Goal: Task Accomplishment & Management: Manage account settings

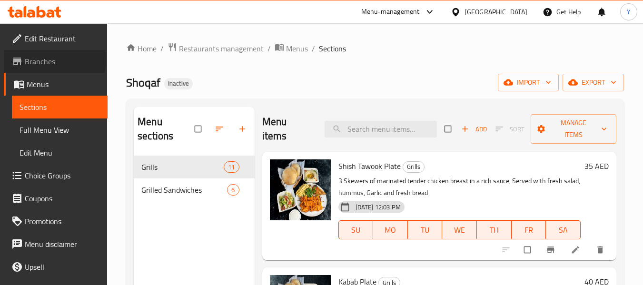
click at [54, 60] on span "Branches" at bounding box center [62, 61] width 75 height 11
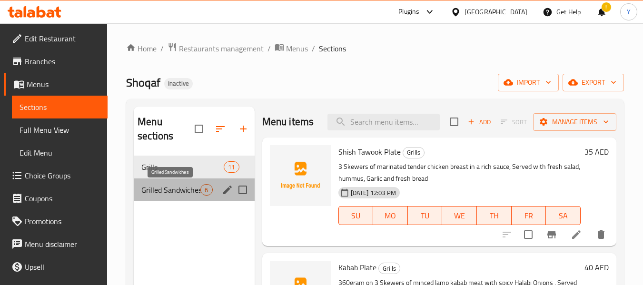
click at [173, 193] on span "Grilled Sandwiches" at bounding box center [170, 189] width 59 height 11
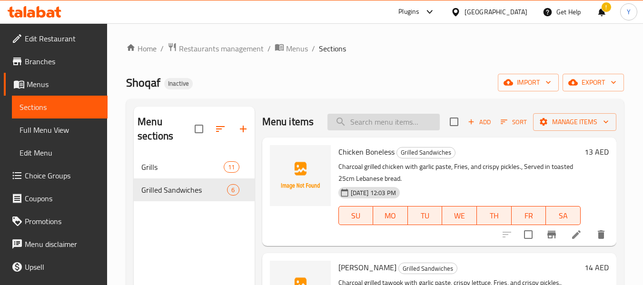
click at [382, 129] on input "search" at bounding box center [383, 122] width 112 height 17
paste input "Kabab Khashkhash"
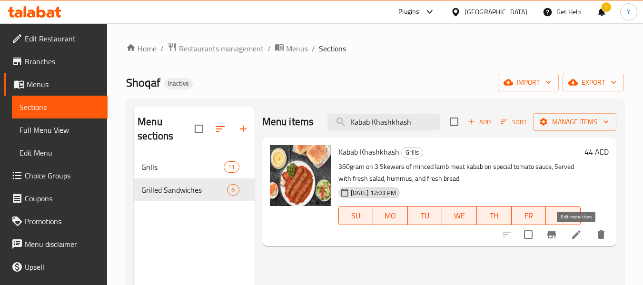
type input "Kabab Khashkhash"
click at [574, 233] on icon at bounding box center [575, 234] width 11 height 11
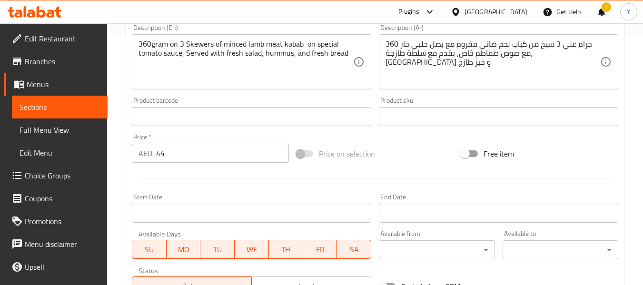
scroll to position [188, 0]
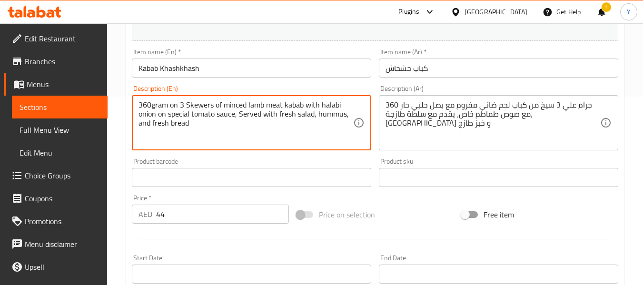
click at [341, 105] on textarea "360gram on 3 Skewers of minced lamb meat kabab with halabi onion on special tom…" at bounding box center [245, 122] width 215 height 45
type textarea "360gram on 3 Skewers of minced lamb meat kabab with halabi spicy onion on speci…"
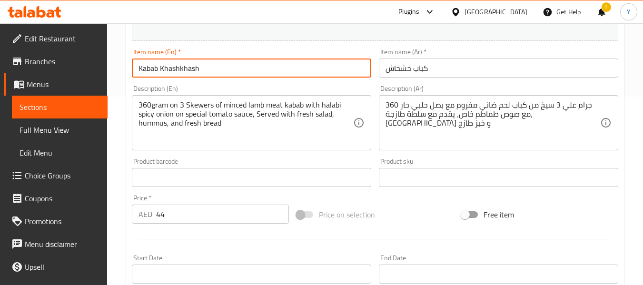
click at [233, 70] on input "Kabab Khashkhash" at bounding box center [251, 68] width 239 height 19
click at [48, 88] on span "Menus" at bounding box center [63, 83] width 73 height 11
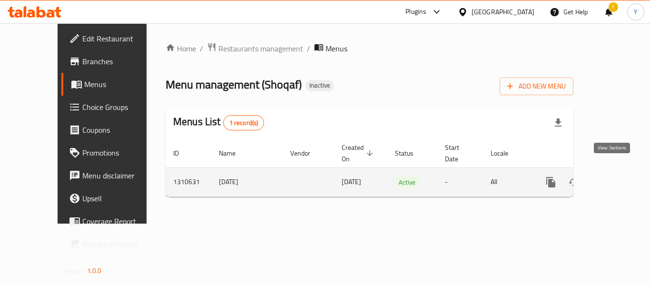
click at [614, 176] on icon "enhanced table" at bounding box center [619, 181] width 11 height 11
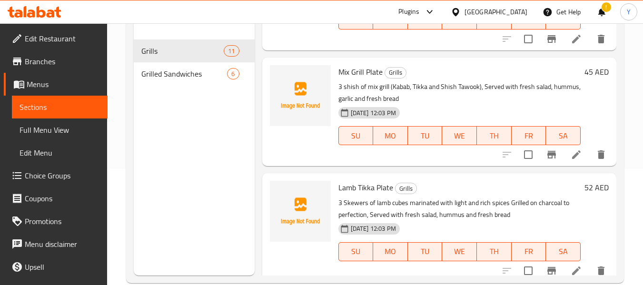
scroll to position [425, 0]
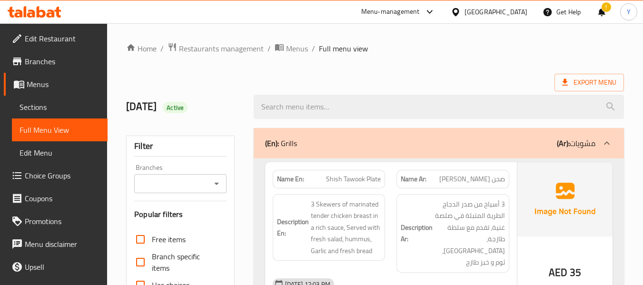
drag, startPoint x: 0, startPoint y: 0, endPoint x: 424, endPoint y: 186, distance: 463.3
click at [424, 186] on div "Name Ar: صحن شيش طاووق" at bounding box center [452, 179] width 113 height 19
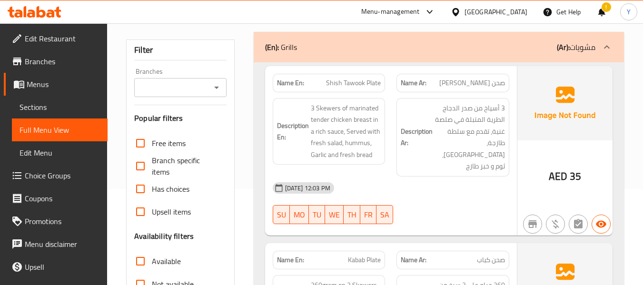
scroll to position [75, 0]
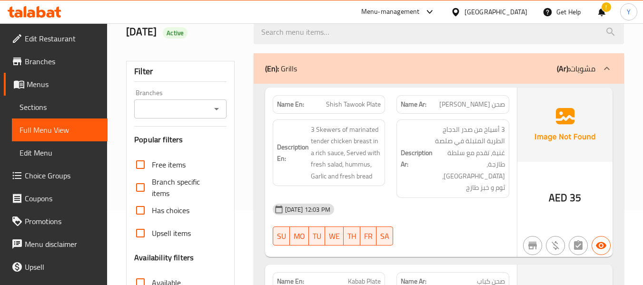
click at [386, 147] on div "Description En: 3 Skewers of marinated tender chicken breast in a rich sauce, S…" at bounding box center [329, 159] width 124 height 90
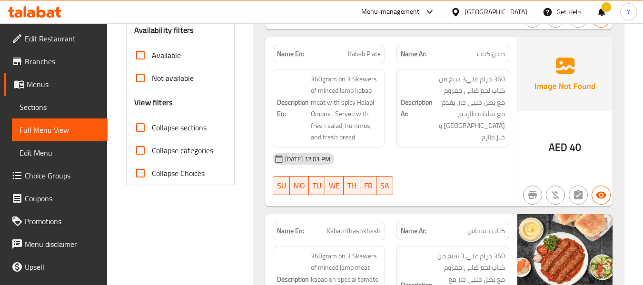
scroll to position [303, 0]
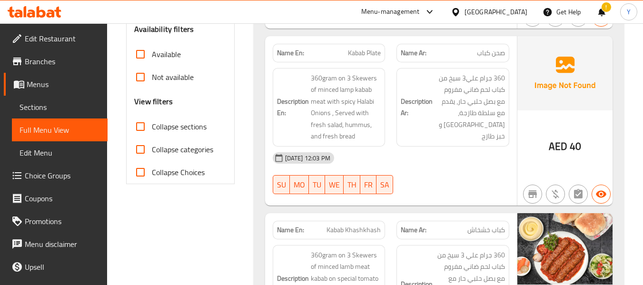
click at [342, 131] on div "Description En: 360gram on 3 Skewers of minced lamp kabab meat with spicy Halab…" at bounding box center [329, 107] width 113 height 78
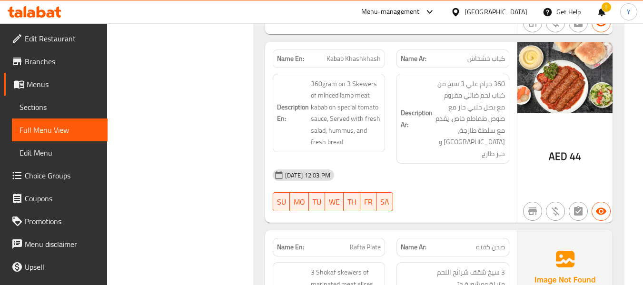
scroll to position [493, 0]
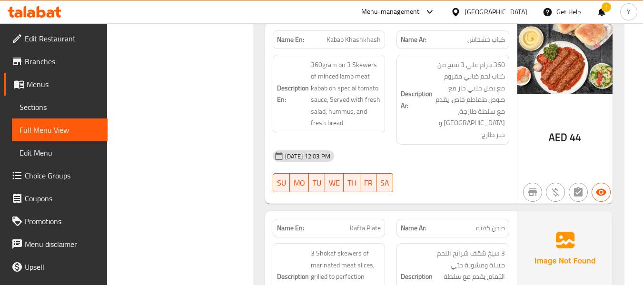
click at [407, 145] on div "[DATE] 12:03 PM" at bounding box center [391, 156] width 248 height 23
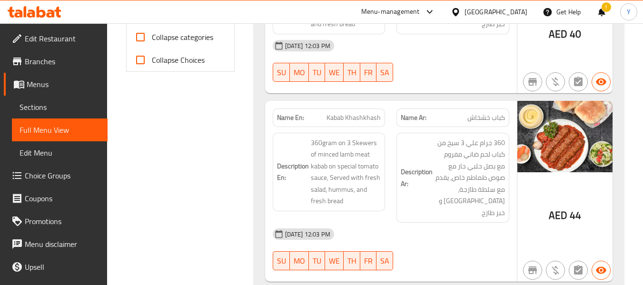
scroll to position [417, 0]
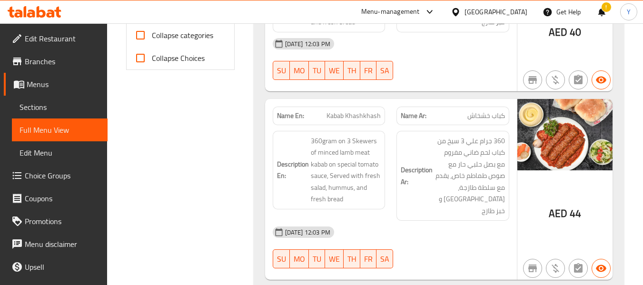
click at [360, 111] on span "Kabab Khashkhash" at bounding box center [353, 116] width 54 height 10
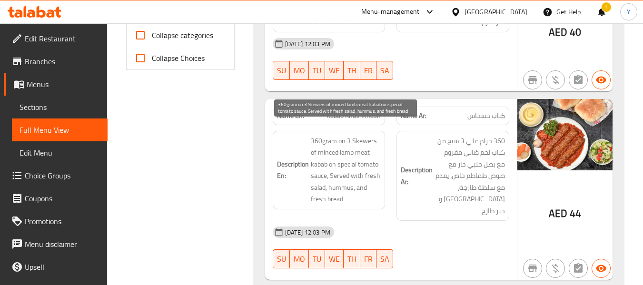
click at [344, 139] on span "360gram on 3 Skewers of minced lamb meat kabab on special tomato sauce, Served …" at bounding box center [346, 170] width 70 height 70
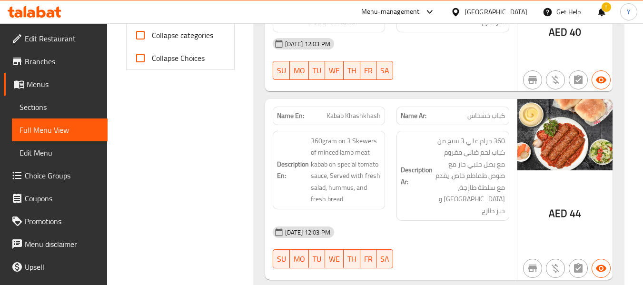
scroll to position [436, 0]
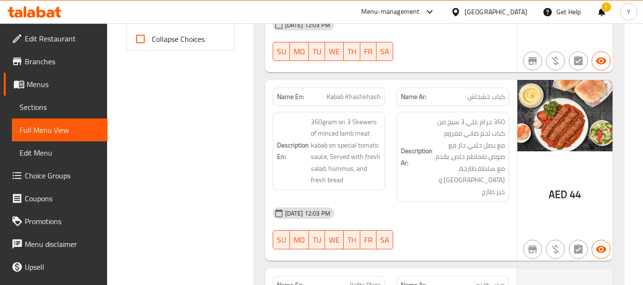
click at [358, 92] on span "Kabab Khashkhash" at bounding box center [353, 97] width 54 height 10
copy span "Kabab Khashkhash"
click at [272, 202] on div "09-09-2025 12:03 PM" at bounding box center [391, 213] width 248 height 23
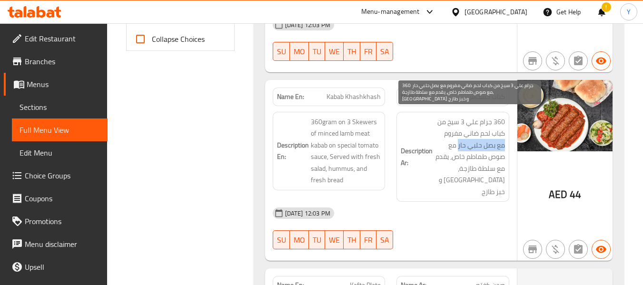
drag, startPoint x: 503, startPoint y: 134, endPoint x: 458, endPoint y: 137, distance: 45.7
click at [458, 137] on span "360 جرام علي 3 سيخ من كباب لحم ضاني مفروم مع بصل حلبي حار مع صوص طماطم خاص، يقد…" at bounding box center [469, 157] width 70 height 82
copy span "مع بصل حلبي حار"
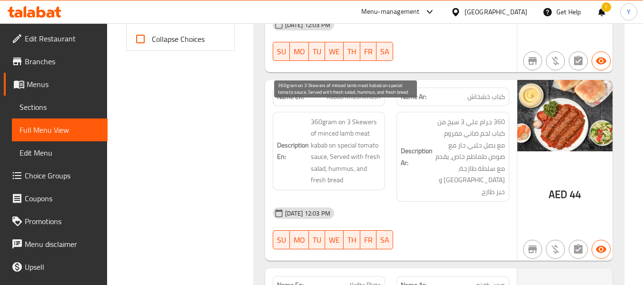
click at [315, 167] on span "360gram on 3 Skewers of minced lamb meat kabab on special tomato sauce, Served …" at bounding box center [346, 151] width 70 height 70
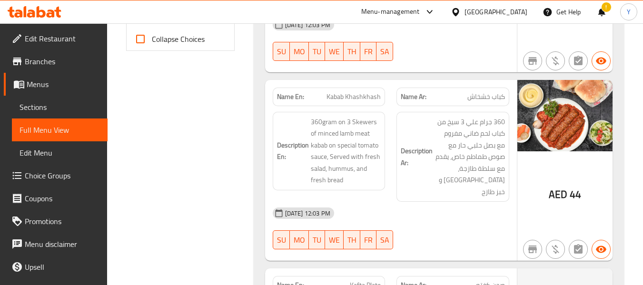
click at [354, 91] on div "Name En: Kabab Khashkhash" at bounding box center [329, 97] width 113 height 19
copy span "Kabab Khashkhash"
click at [390, 202] on div "09-09-2025 12:03 PM" at bounding box center [391, 213] width 248 height 23
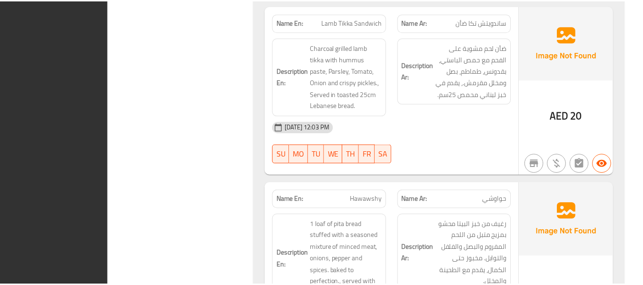
scroll to position [3633, 0]
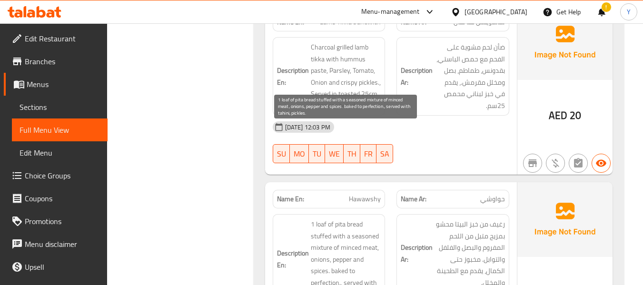
click at [347, 218] on span "1 loaf of pita bread stuffed with a seasoned mixture of minced meat, onions, pe…" at bounding box center [346, 259] width 70 height 82
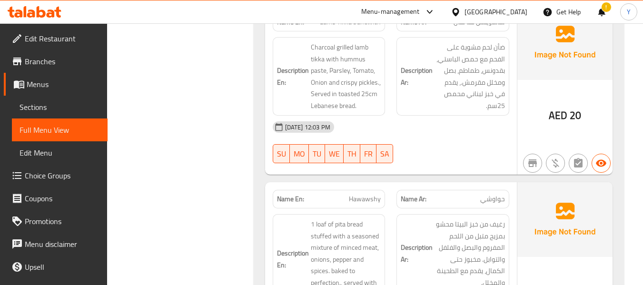
click at [387, 208] on div "Description En: 1 loaf of pita bread stuffed with a seasoned mixture of minced …" at bounding box center [329, 259] width 124 height 102
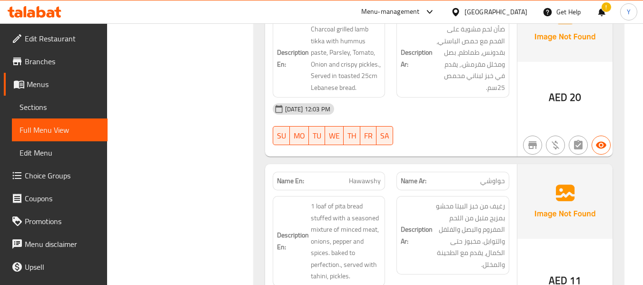
scroll to position [3652, 0]
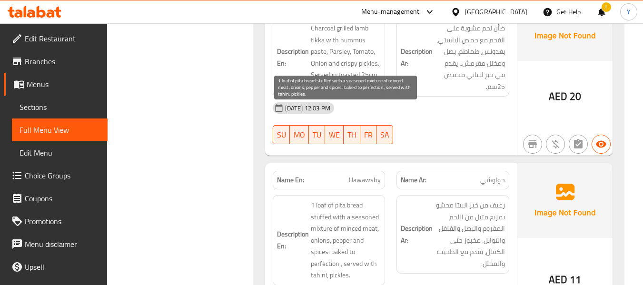
click at [345, 199] on span "1 loaf of pita bread stuffed with a seasoned mixture of minced meat, onions, pe…" at bounding box center [346, 240] width 70 height 82
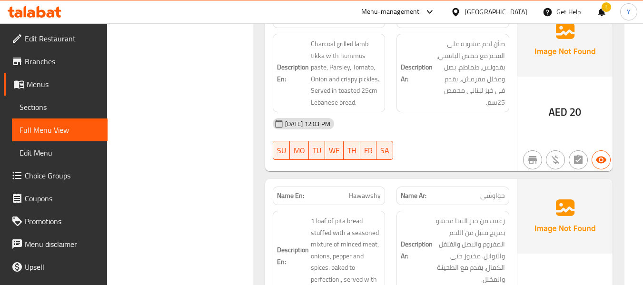
scroll to position [3656, 0]
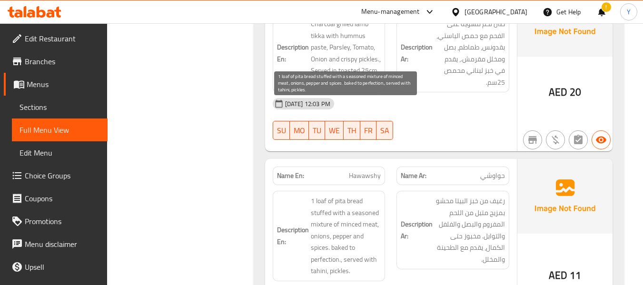
click at [334, 195] on span "1 loaf of pita bread stuffed with a seasoned mixture of minced meat, onions, pe…" at bounding box center [346, 236] width 70 height 82
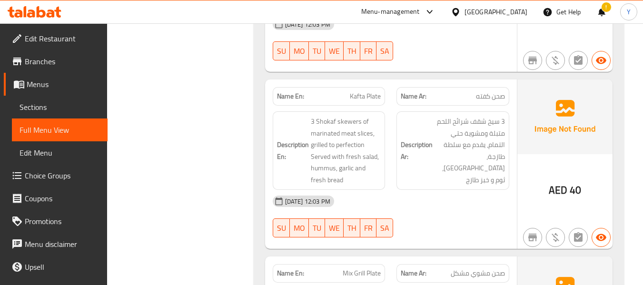
scroll to position [632, 0]
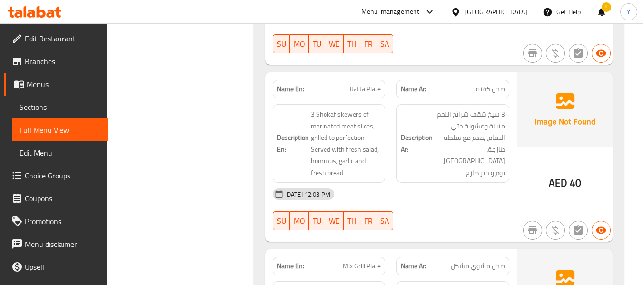
click at [481, 84] on span "صحن كفته" at bounding box center [490, 89] width 29 height 10
copy span "كفته"
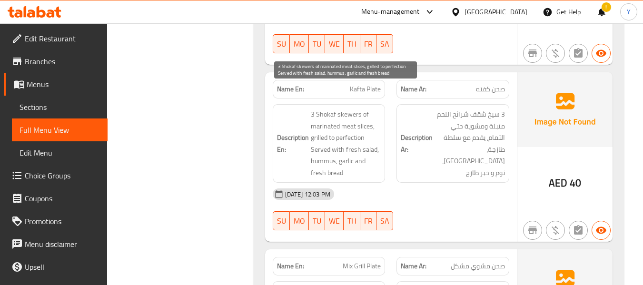
click at [334, 108] on span "3 Shokaf skewers of marinated meat slices, grilled to perfection Served with fr…" at bounding box center [346, 143] width 70 height 70
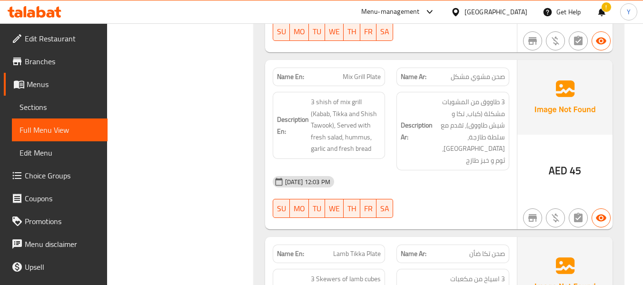
scroll to position [823, 0]
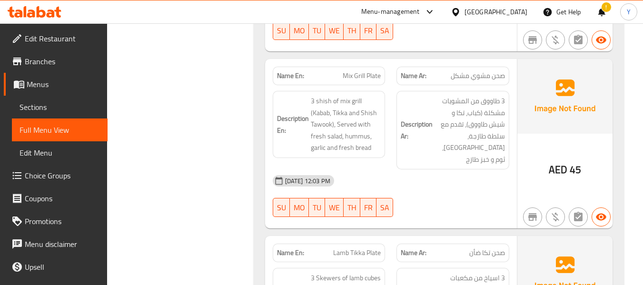
click at [445, 169] on div "09-09-2025 12:03 PM" at bounding box center [391, 180] width 248 height 23
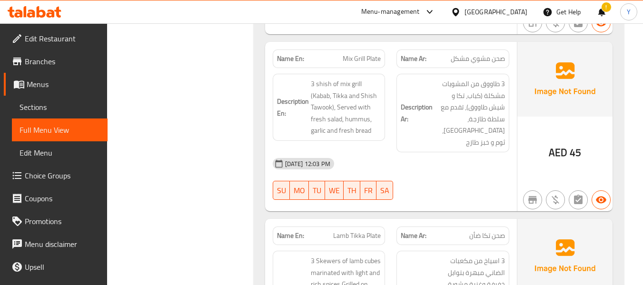
scroll to position [842, 0]
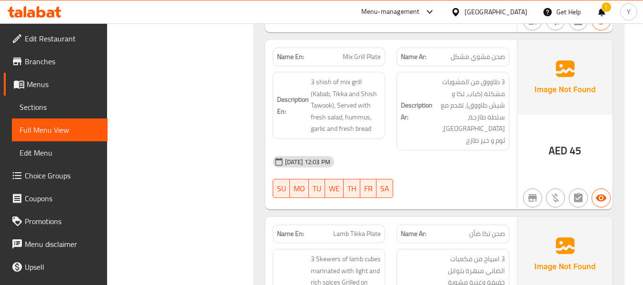
click at [363, 52] on span "Mix Grill Plate" at bounding box center [362, 57] width 38 height 10
copy span "Mix Grill Plate"
click at [438, 192] on div at bounding box center [453, 197] width 124 height 11
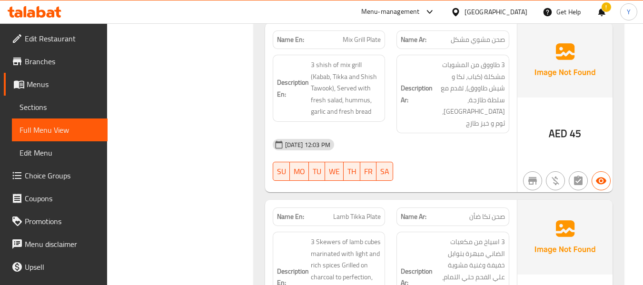
scroll to position [861, 0]
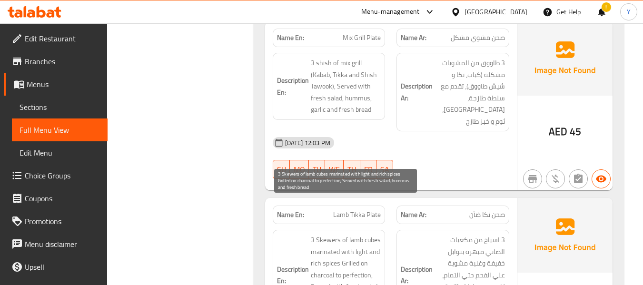
click at [361, 234] on span "3 Skewers of lamb cubes marinated with light and rich spices Grilled on charcoa…" at bounding box center [346, 275] width 70 height 82
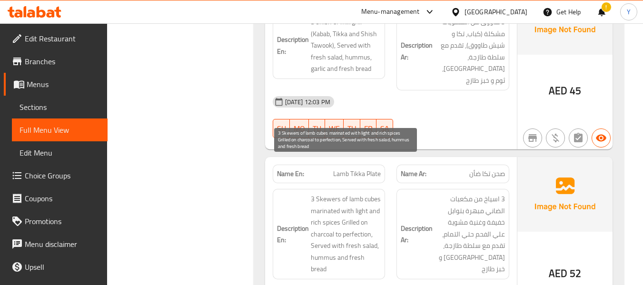
scroll to position [918, 0]
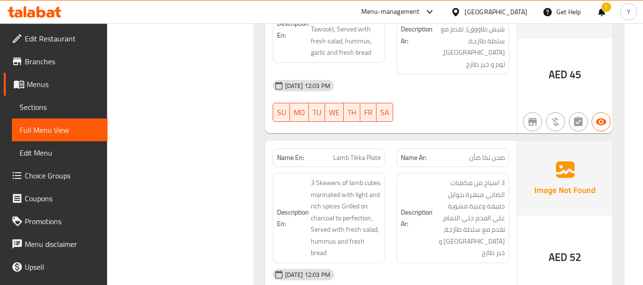
click at [330, 269] on div "[DATE] 12:03 PM" at bounding box center [303, 274] width 61 height 11
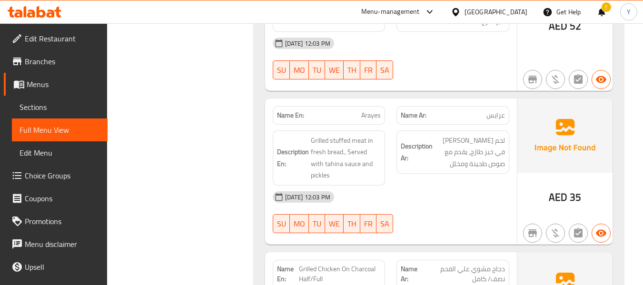
scroll to position [1165, 0]
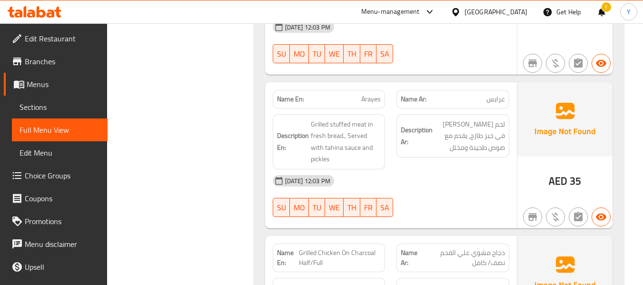
click at [349, 192] on div "SU MO TU WE TH FR SA" at bounding box center [329, 207] width 124 height 30
click at [323, 169] on div "[DATE] 12:03 PM" at bounding box center [391, 180] width 248 height 23
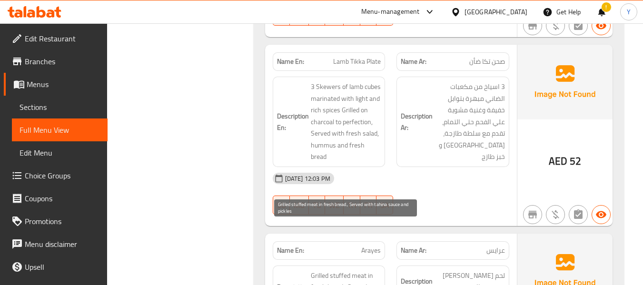
scroll to position [1013, 0]
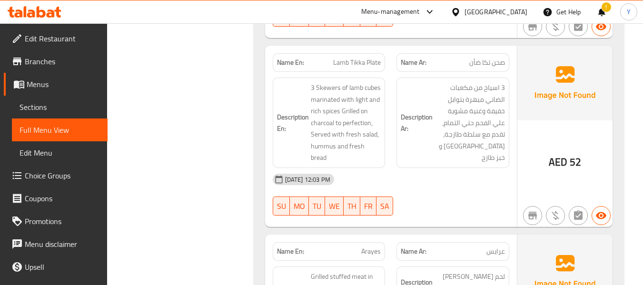
click at [319, 191] on div "SU MO TU WE TH FR SA" at bounding box center [329, 206] width 124 height 30
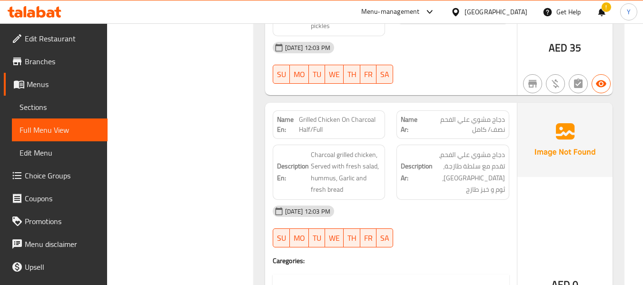
scroll to position [1317, 0]
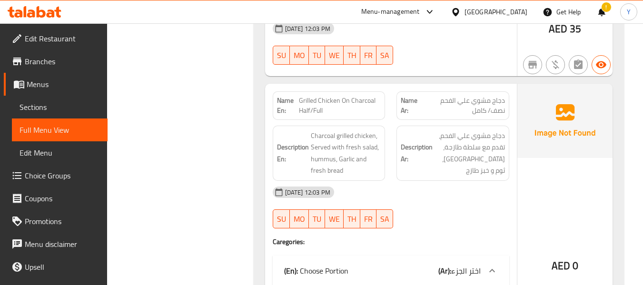
click at [310, 96] on span "Grilled Chicken On Charcoal Half/Full" at bounding box center [340, 106] width 82 height 20
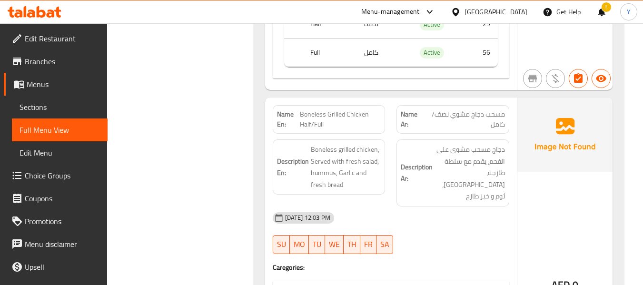
scroll to position [1622, 0]
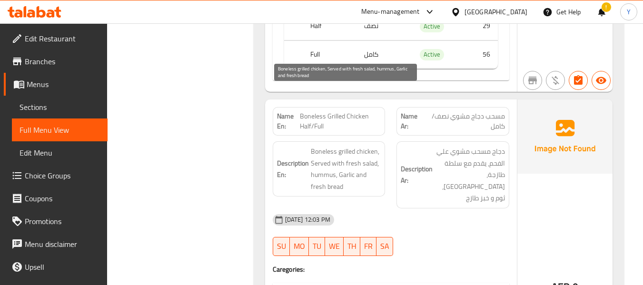
click at [344, 146] on span "Boneless grilled chicken, Served with fresh salad, hummus, Garlic and fresh bre…" at bounding box center [346, 169] width 70 height 47
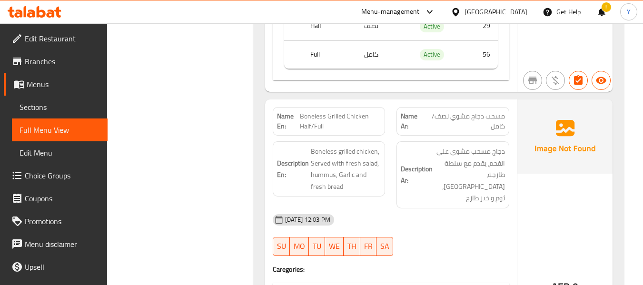
click at [345, 111] on span "Boneless Grilled Chicken Half/Full" at bounding box center [340, 121] width 81 height 20
copy span "Boneless Grilled Chicken Half/Full"
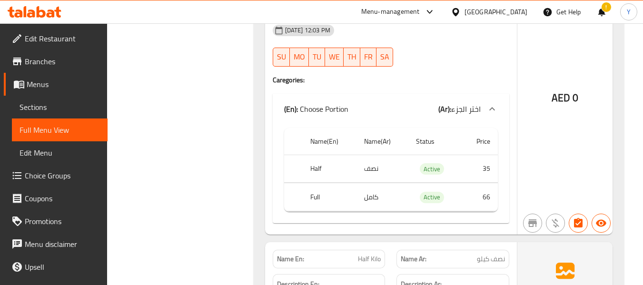
scroll to position [1812, 0]
click at [199, 166] on div "Filter Branches Branches Popular filters Free items Branch specific items Has c…" at bounding box center [183, 259] width 127 height 3899
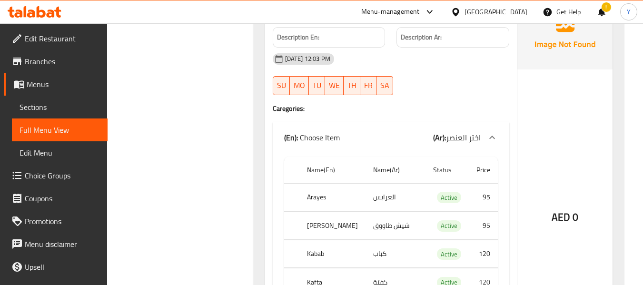
scroll to position [2459, 0]
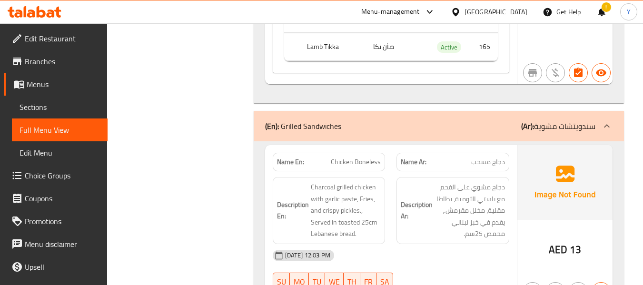
scroll to position [2763, 0]
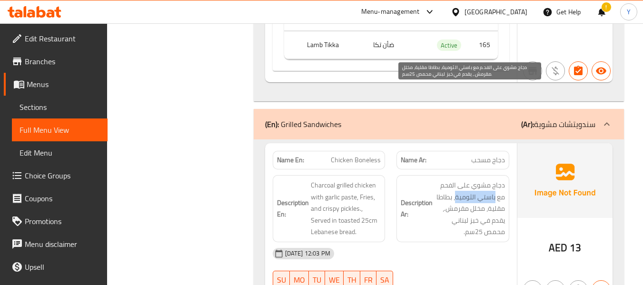
drag, startPoint x: 494, startPoint y: 104, endPoint x: 456, endPoint y: 108, distance: 38.8
click at [456, 179] on span "دجاج مشوي على الفحم مع باستي الثومية، بطاطا مقلية، مخلل مقرمش.، يقدم في خبز لبن…" at bounding box center [469, 208] width 70 height 59
copy span "باستي الثومية"
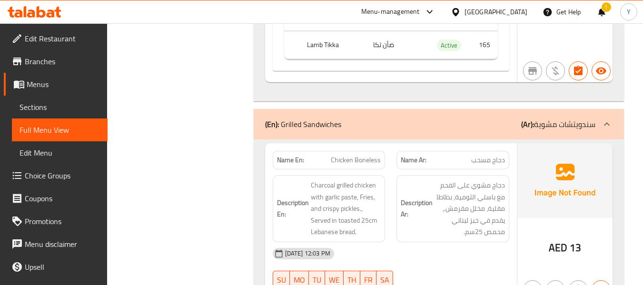
click at [290, 242] on div "[DATE] 12:03 PM" at bounding box center [391, 253] width 248 height 23
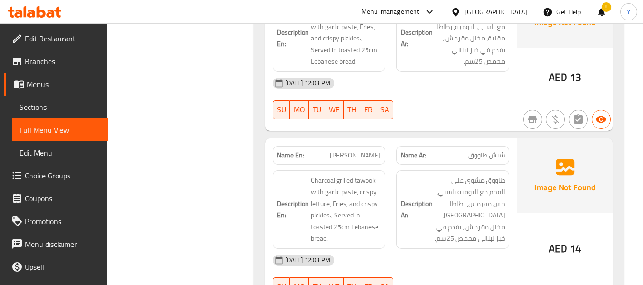
scroll to position [2935, 0]
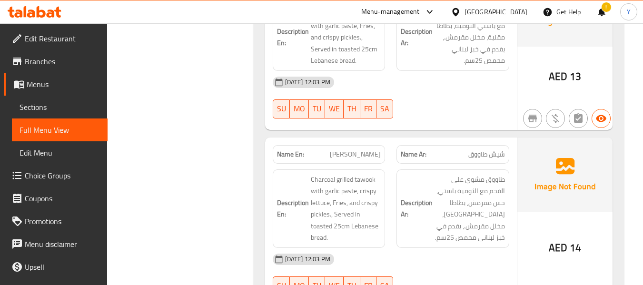
click at [396, 248] on div "[DATE] 12:03 PM" at bounding box center [391, 259] width 248 height 23
click at [374, 169] on div "Description En: Charcoal grilled tawook with garlic paste, crispy lettuce, Frie…" at bounding box center [329, 208] width 113 height 78
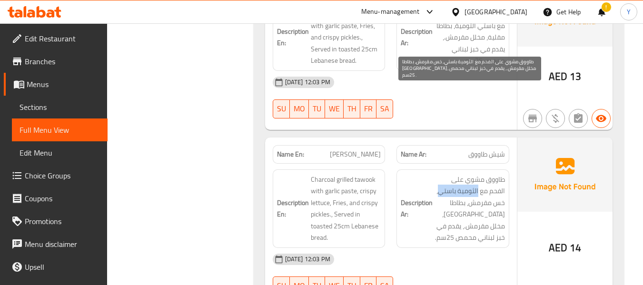
drag, startPoint x: 478, startPoint y: 99, endPoint x: 439, endPoint y: 97, distance: 39.1
click at [439, 174] on span "طاووق مشوي على الفحم مع الثومية باستي، خس مقرمش، بطاطا مقلية، مخلل مقرمش.، يقدم…" at bounding box center [469, 209] width 70 height 70
copy span "الثومية باستي"
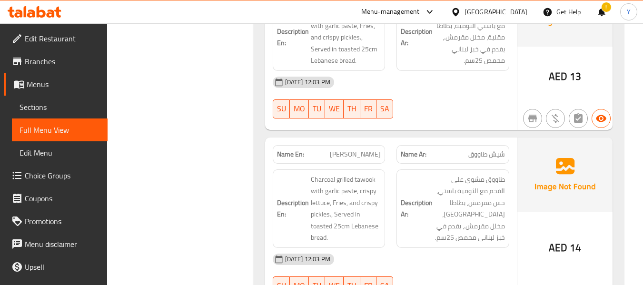
click at [271, 164] on div "Description En: Charcoal grilled tawook with garlic paste, crispy lettuce, Frie…" at bounding box center [329, 209] width 124 height 90
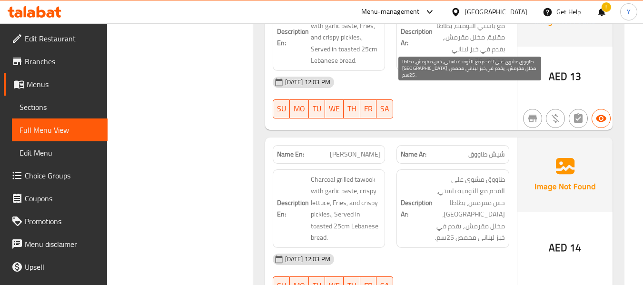
click at [440, 174] on span "طاووق مشوي على الفحم مع الثومية باستي، خس مقرمش، بطاطا مقلية، مخلل مقرمش.، يقدم…" at bounding box center [469, 209] width 70 height 70
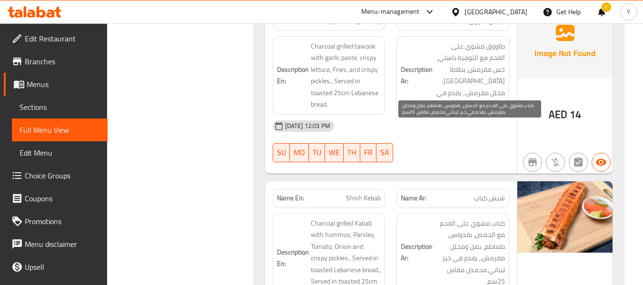
scroll to position [3087, 0]
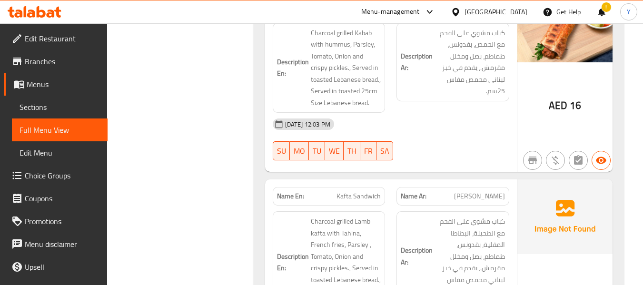
scroll to position [3277, 0]
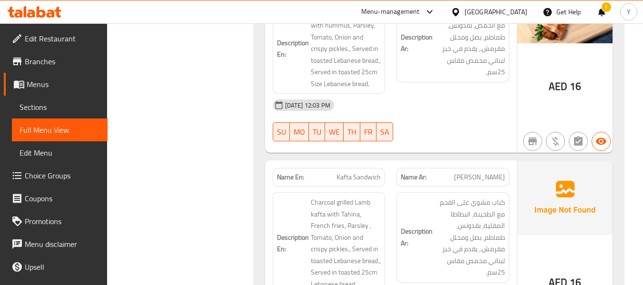
click at [465, 172] on span "ساندويتش كافته" at bounding box center [479, 177] width 51 height 10
copy span "كافته"
click at [465, 172] on span "ساندويتش كافته" at bounding box center [479, 177] width 51 height 10
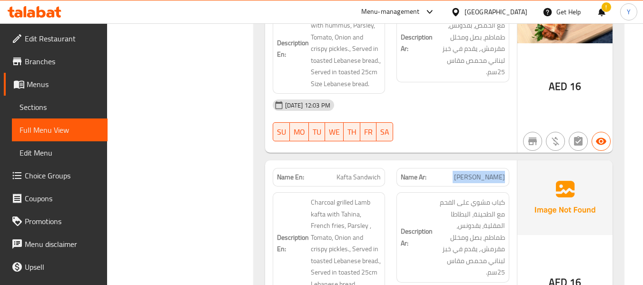
click at [465, 172] on span "ساندويتش كافته" at bounding box center [479, 177] width 51 height 10
click at [412, 192] on div "Description Ar: كباب مشوي على الفحم مع الطحينة، البطاطا المقلية، بقدونس، طماطم،…" at bounding box center [452, 237] width 113 height 90
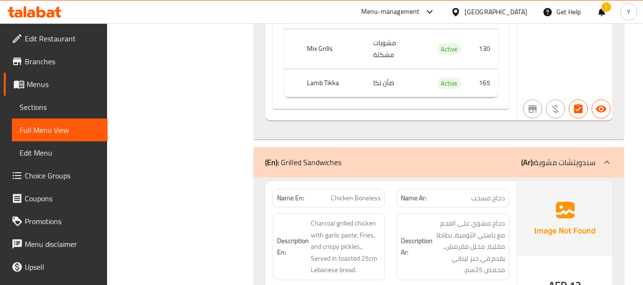
scroll to position [2782, 0]
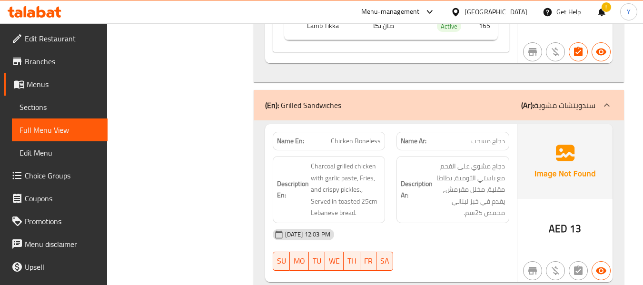
click at [288, 223] on div "09-09-2025 12:03 PM" at bounding box center [391, 234] width 248 height 23
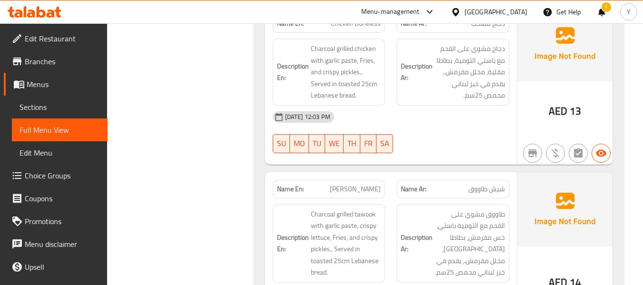
scroll to position [2916, 0]
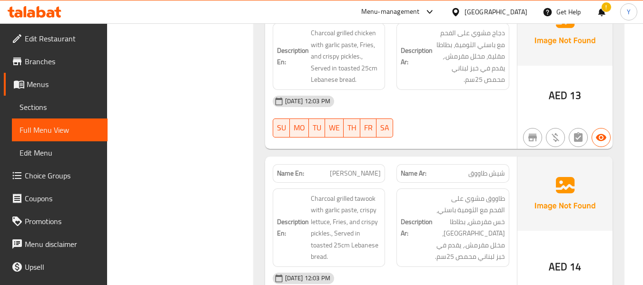
click at [385, 158] on div "Name En: Shish Tawook" at bounding box center [329, 173] width 124 height 30
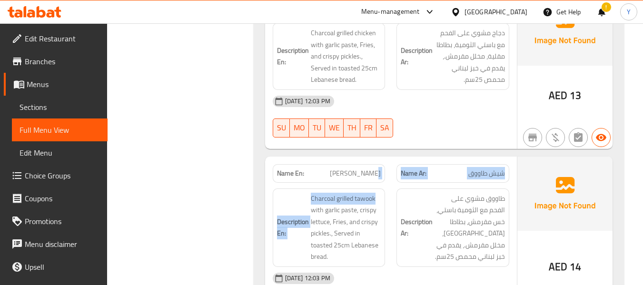
drag, startPoint x: 385, startPoint y: 71, endPoint x: 385, endPoint y: 97, distance: 25.7
click at [385, 157] on div "Name En: Shish Tawook Name Ar: شيش طاووق Description En: Charcoal grilled tawoo…" at bounding box center [391, 241] width 252 height 169
click at [385, 183] on div "Description En: Charcoal grilled tawook with garlic paste, crispy lettuce, Frie…" at bounding box center [329, 228] width 124 height 90
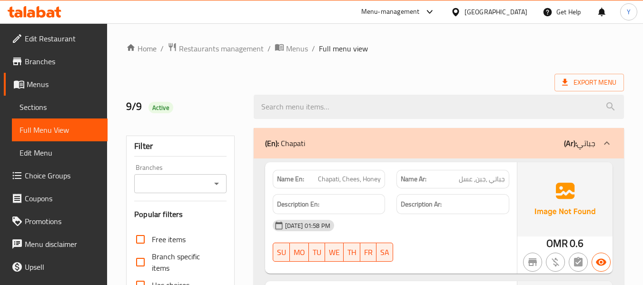
scroll to position [6920, 0]
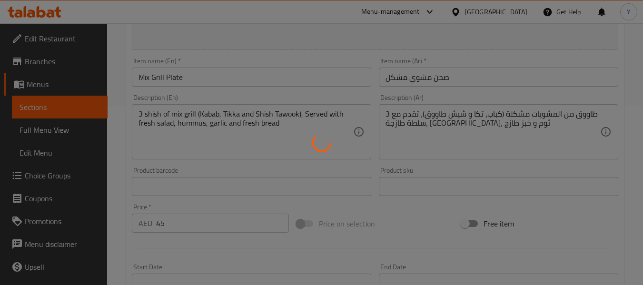
scroll to position [182, 0]
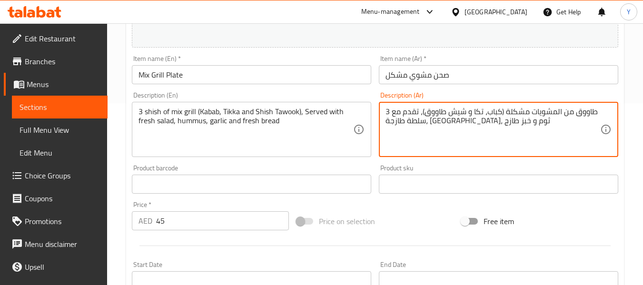
click at [584, 114] on textarea "3 طاووق من المشويات مشكلة (كباب، تكا و شيش طاووق)، تقدم مع سلطة طازجة، [GEOGRAP…" at bounding box center [492, 129] width 215 height 45
type textarea "3 سيخ من المشويات مشكلة (كباب، تكا و شيش طاووق)، تقدم مع سلطة طازجة، [GEOGRAPHI…"
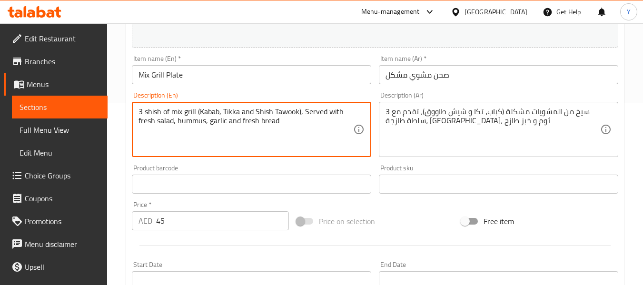
click at [156, 112] on textarea "3 shish of mix grill (Kabab, Tikka and Shish Tawook), Served with fresh salad, …" at bounding box center [245, 129] width 215 height 45
click at [156, 112] on textarea "3 seick of mix grill (Kabab, Tikka and Shish Tawook), Served with fresh salad, …" at bounding box center [245, 129] width 215 height 45
click at [155, 112] on textarea "3 seikh of mix grill (Kabab, Tikka and Shish Tawook), Served with fresh salad, …" at bounding box center [245, 129] width 215 height 45
type textarea "3 seekh of mix grill (Kabab, Tikka and Shish Tawook), Served with fresh salad, …"
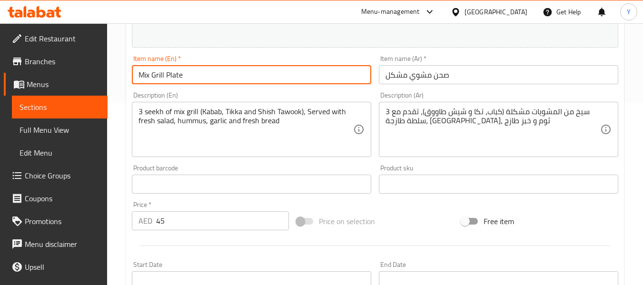
click at [190, 76] on input "Mix Grill Plate" at bounding box center [251, 74] width 239 height 19
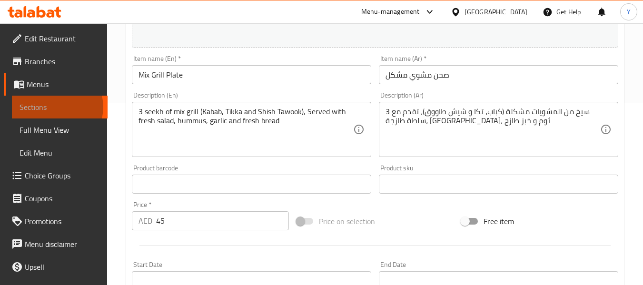
click at [57, 107] on span "Sections" at bounding box center [60, 106] width 80 height 11
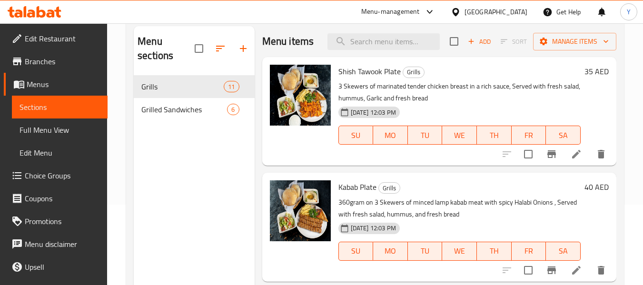
scroll to position [249, 0]
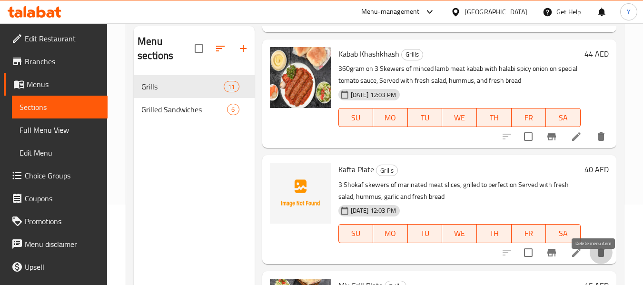
click at [598, 257] on icon "delete" at bounding box center [601, 252] width 7 height 9
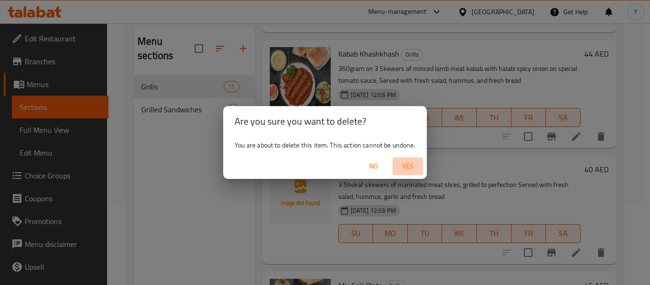
click at [413, 160] on span "Yes" at bounding box center [407, 166] width 23 height 12
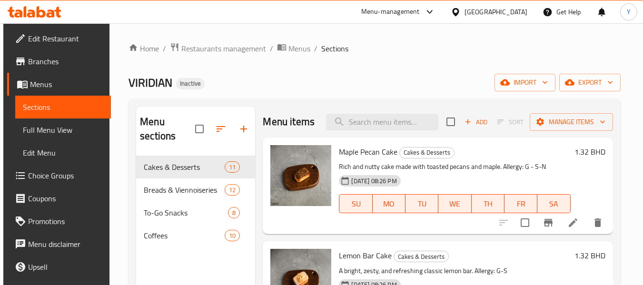
scroll to position [82, 0]
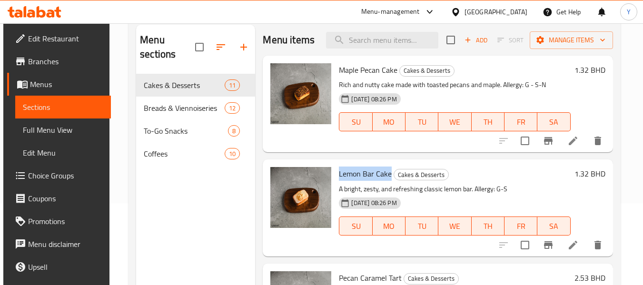
drag, startPoint x: 389, startPoint y: 190, endPoint x: 339, endPoint y: 191, distance: 50.0
click at [339, 181] on span "Lemon Bar Cake" at bounding box center [365, 174] width 53 height 14
drag, startPoint x: 339, startPoint y: 191, endPoint x: 389, endPoint y: 191, distance: 50.0
click at [389, 181] on span "Lemon Bar Cake" at bounding box center [365, 174] width 53 height 14
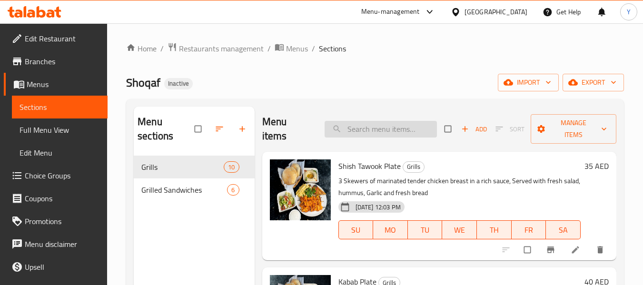
click at [398, 135] on input "search" at bounding box center [380, 129] width 112 height 17
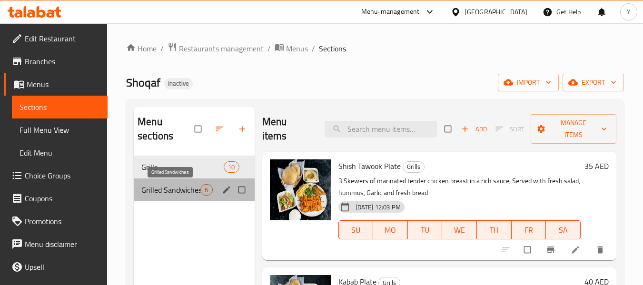
click at [185, 187] on span "Grilled Sandwiches" at bounding box center [170, 189] width 59 height 11
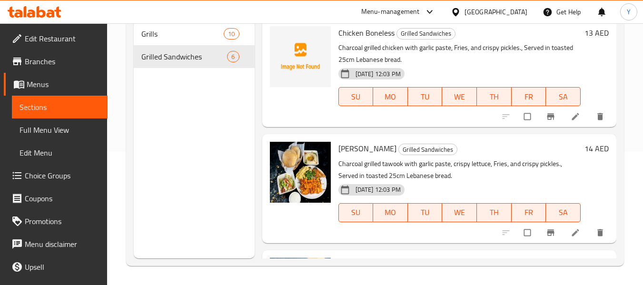
scroll to position [249, 0]
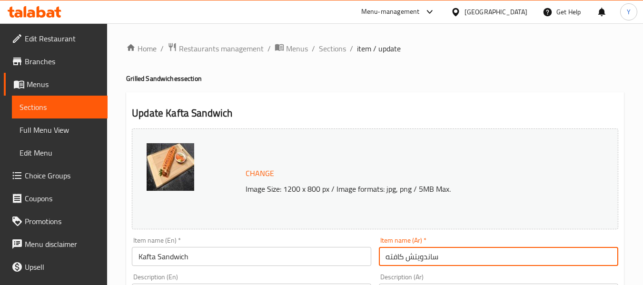
click at [399, 258] on input "ساندويتش كافته" at bounding box center [498, 256] width 239 height 19
click at [397, 259] on input "ساندويتش كافته" at bounding box center [498, 256] width 239 height 19
type input "ساندويتش كفته"
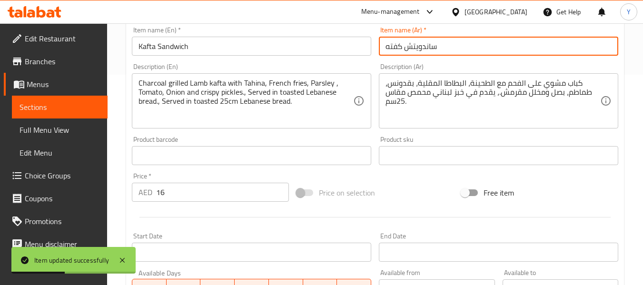
scroll to position [206, 0]
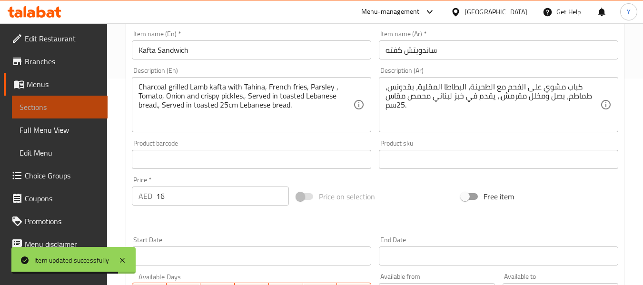
click at [65, 107] on span "Sections" at bounding box center [60, 106] width 80 height 11
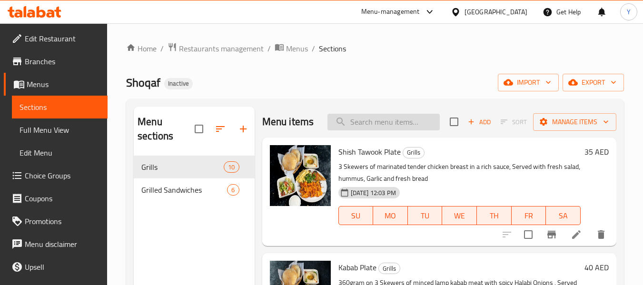
click at [372, 130] on input "search" at bounding box center [383, 122] width 112 height 17
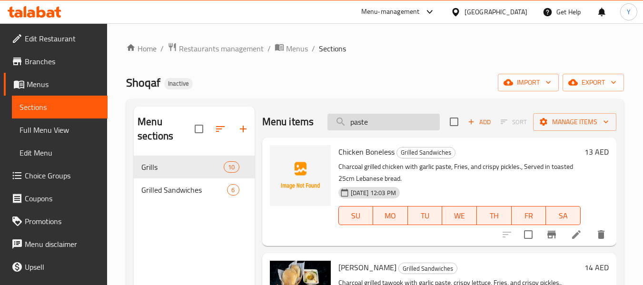
click at [400, 126] on input "paste" at bounding box center [383, 122] width 112 height 17
paste input "Boneless Grilled Chicken Half/F"
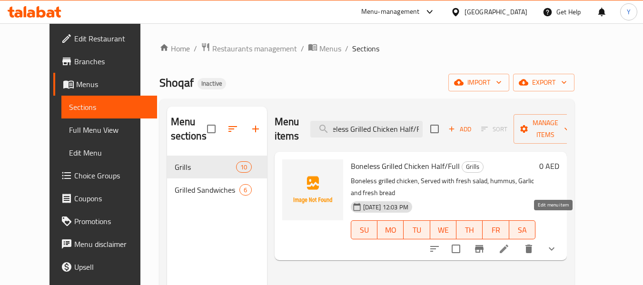
type input "Boneless Grilled Chicken Half/F"
click at [509, 243] on icon at bounding box center [503, 248] width 11 height 11
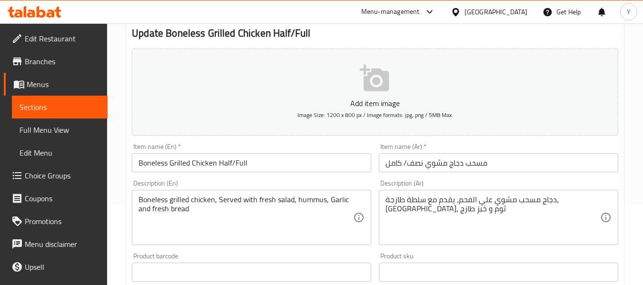
scroll to position [85, 0]
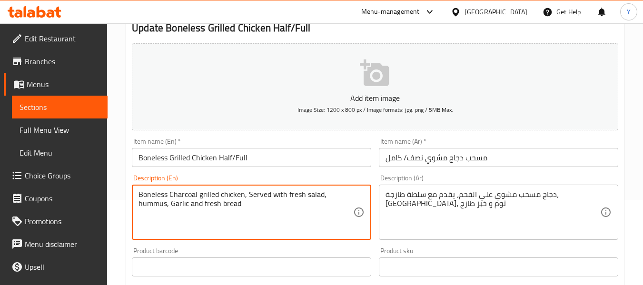
click at [172, 195] on textarea "Boneless Charcoal grilled chicken, Served with fresh salad, hummus, Garlic and …" at bounding box center [245, 212] width 215 height 45
type textarea "Boneless charcoal grilled chicken, Served with fresh salad, hummus, Garlic and …"
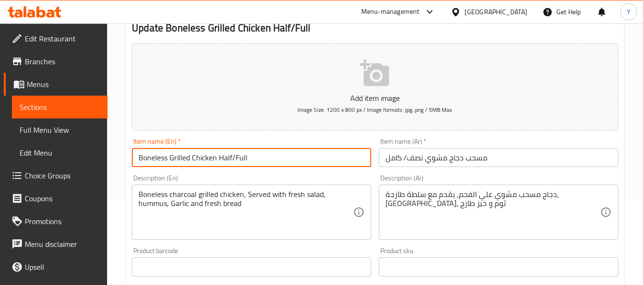
click at [223, 161] on input "Boneless Grilled Chicken Half/Full" at bounding box center [251, 157] width 239 height 19
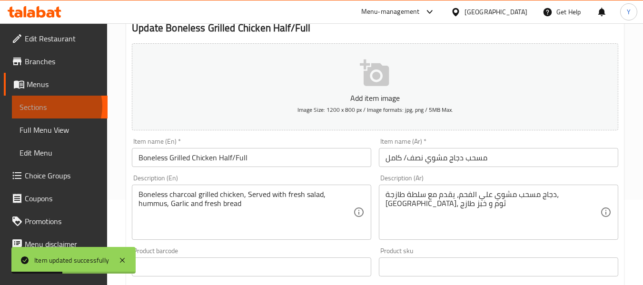
click at [48, 106] on span "Sections" at bounding box center [60, 106] width 80 height 11
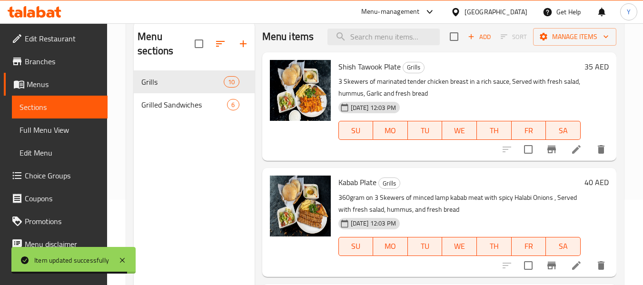
click at [234, 176] on div "Menu sections Grills 10 Grilled Sandwiches 6" at bounding box center [194, 163] width 120 height 285
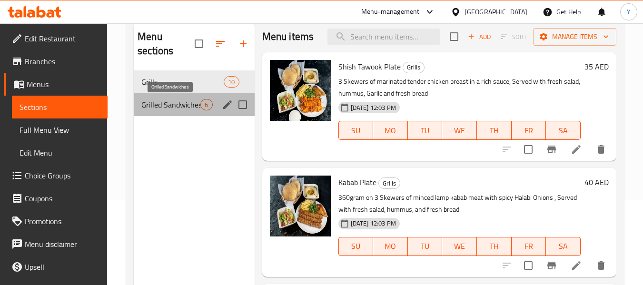
click at [170, 104] on span "Grilled Sandwiches" at bounding box center [170, 104] width 59 height 11
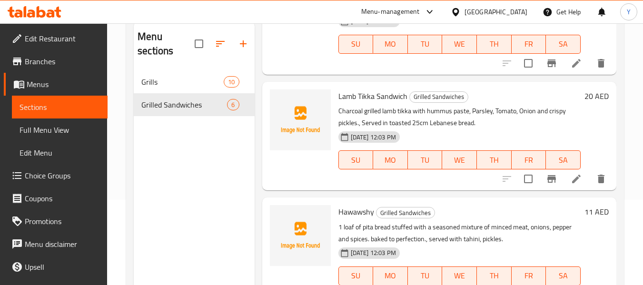
scroll to position [133, 0]
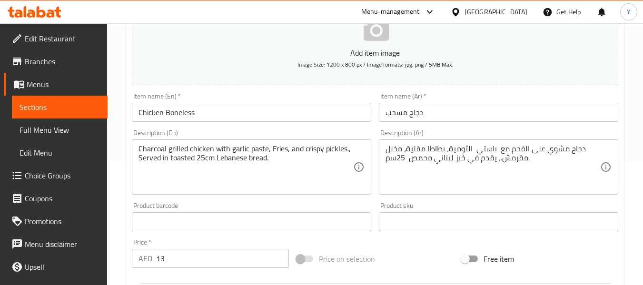
scroll to position [129, 0]
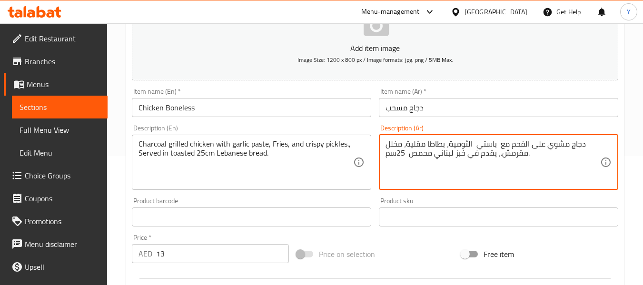
click at [487, 143] on textarea "دجاج مشوي على الفحم مع باستي الثومية، بطاطا مقلية، مخلل مقرمش.، يقدم في خبز لبن…" at bounding box center [492, 161] width 215 height 45
click at [500, 145] on textarea "دجاج مشوي على الفحم مع الثومية، بطاطا مقلية، مخلل مقرمش.، يقدم في خبز لبناني مح…" at bounding box center [492, 161] width 215 height 45
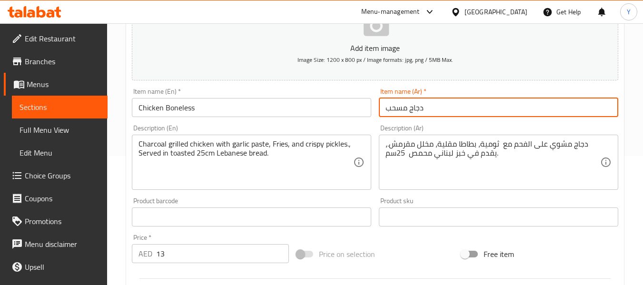
click at [451, 116] on input "دجاج مسحب" at bounding box center [498, 107] width 239 height 19
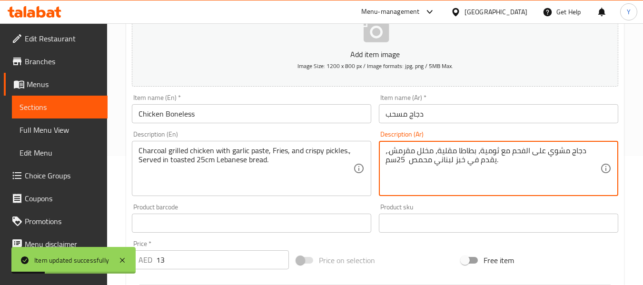
type textarea "دجاج مشوي على الفحم مع ثومية، بطاطا مقلية، مخلل مقرمش.، يقدم في خبز لبناني محمص…"
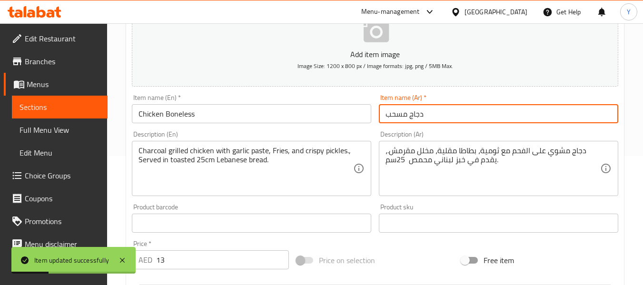
click at [493, 110] on input "دجاج مسحب" at bounding box center [498, 113] width 239 height 19
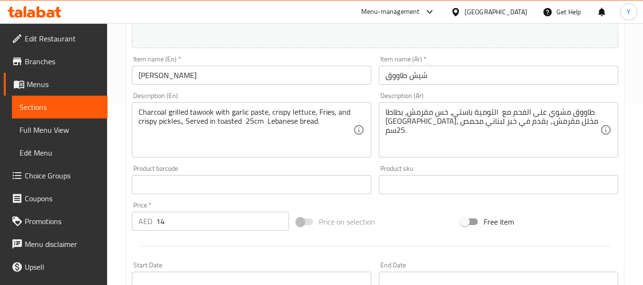
scroll to position [177, 0]
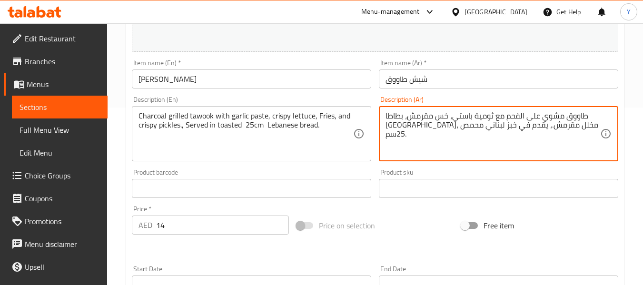
type textarea "طاووق مشوي على الفحم مع ثومية باستي، خس مقرمش، بطاطا [GEOGRAPHIC_DATA]، مخلل مق…"
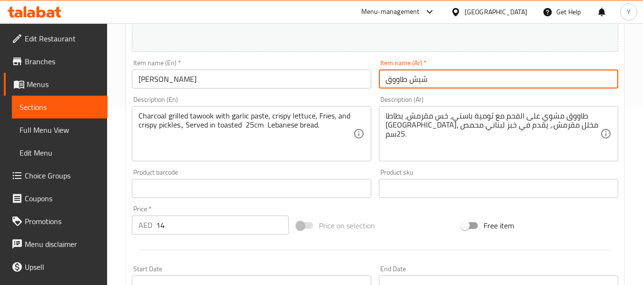
click at [486, 76] on input "شيش طاووق" at bounding box center [498, 78] width 239 height 19
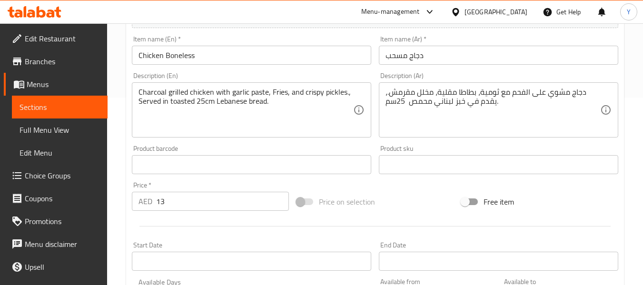
scroll to position [203, 0]
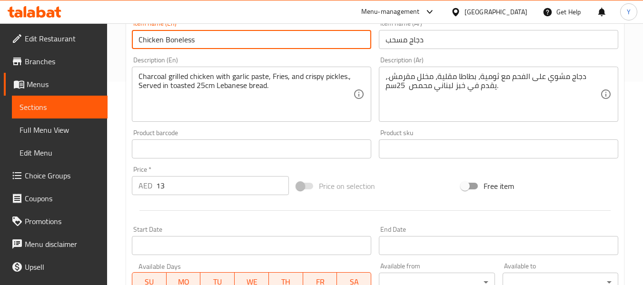
click at [264, 46] on input "Chicken Boneless" at bounding box center [251, 39] width 239 height 19
type input "Chicken Boneless Sandwich"
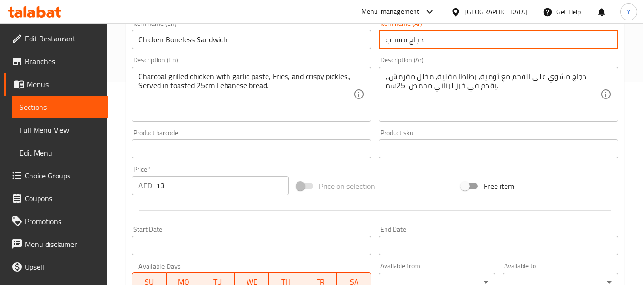
drag, startPoint x: 421, startPoint y: 43, endPoint x: 435, endPoint y: 44, distance: 14.8
click at [435, 44] on input "دجاج مسحب" at bounding box center [498, 39] width 239 height 19
drag, startPoint x: 424, startPoint y: 42, endPoint x: 440, endPoint y: 42, distance: 15.7
click at [440, 42] on input "سندويتش دجاج مسحب" at bounding box center [498, 39] width 239 height 19
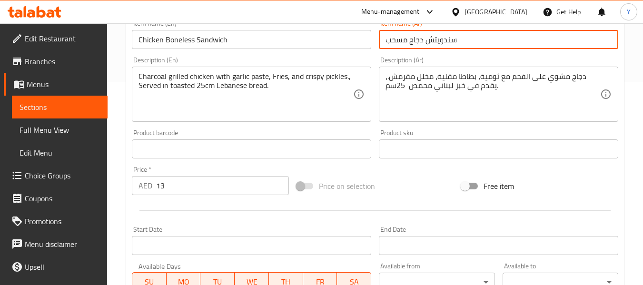
type input "سندويتش دجاج مسحب"
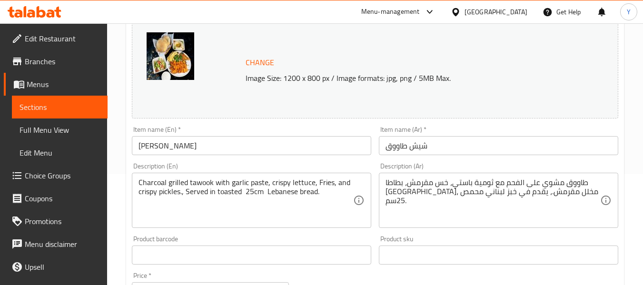
scroll to position [115, 0]
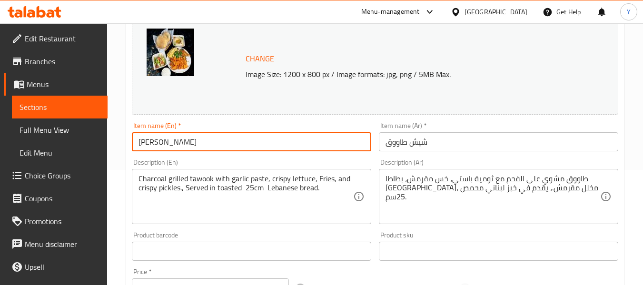
click at [294, 146] on input "[PERSON_NAME]" at bounding box center [251, 141] width 239 height 19
type input "Shish Tawook Sandwich"
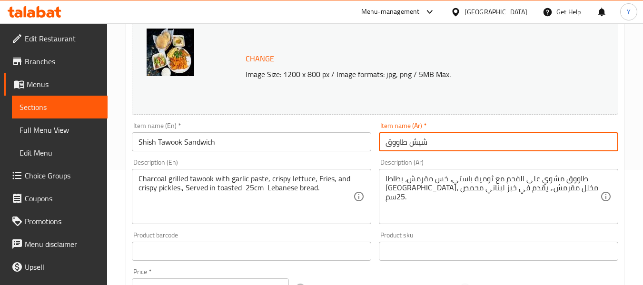
click at [384, 146] on input "شيش طاووق" at bounding box center [498, 141] width 239 height 19
type input "سندويتش شيش طاووق"
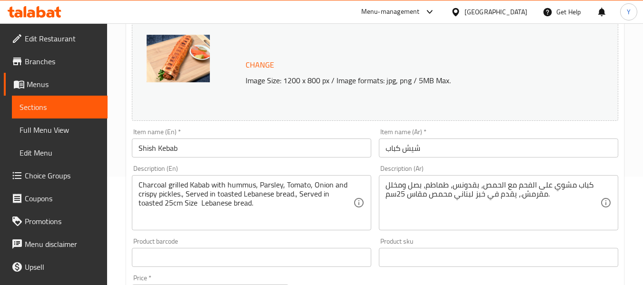
scroll to position [116, 0]
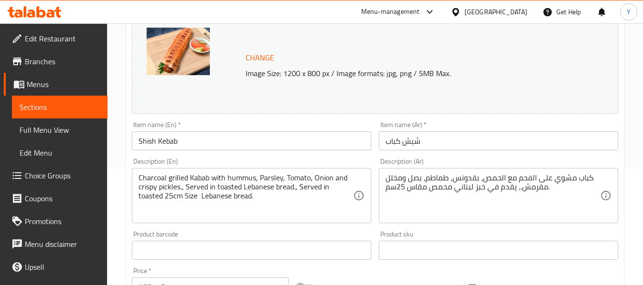
click at [209, 143] on input "Shish Kebab" at bounding box center [251, 140] width 239 height 19
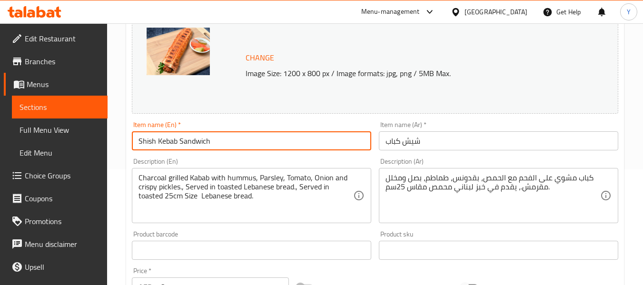
type input "Shish Kebab Sandwich"
click at [385, 139] on input "شيش كباب" at bounding box center [498, 140] width 239 height 19
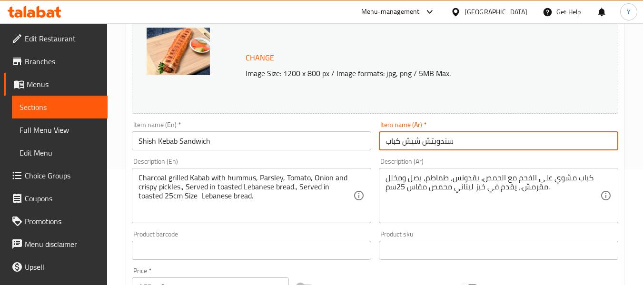
type input "سندويتش شيش كباب"
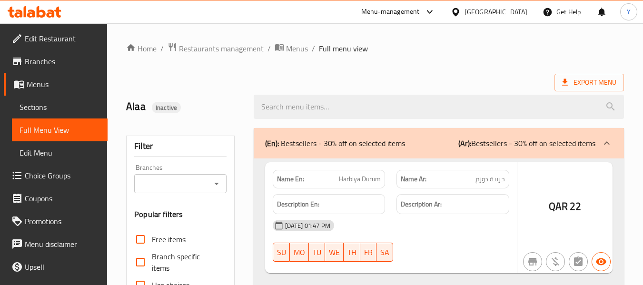
click at [519, 14] on div "[GEOGRAPHIC_DATA]" at bounding box center [495, 12] width 63 height 10
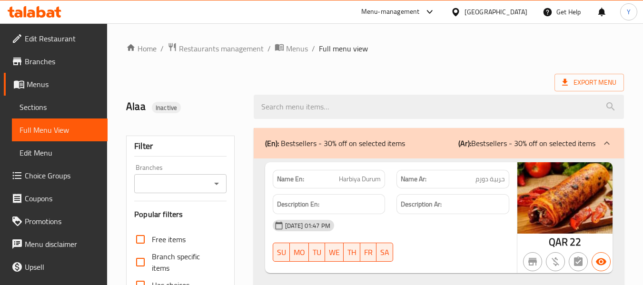
click at [516, 11] on div "[GEOGRAPHIC_DATA]" at bounding box center [495, 12] width 63 height 10
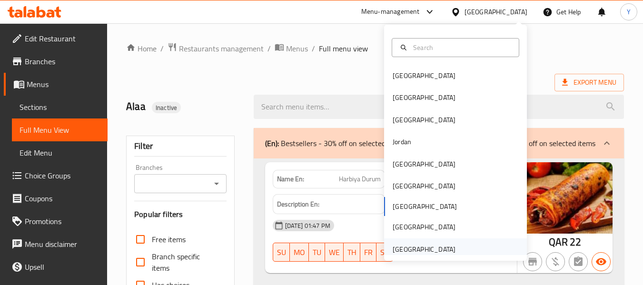
click at [412, 246] on div "[GEOGRAPHIC_DATA]" at bounding box center [423, 249] width 63 height 10
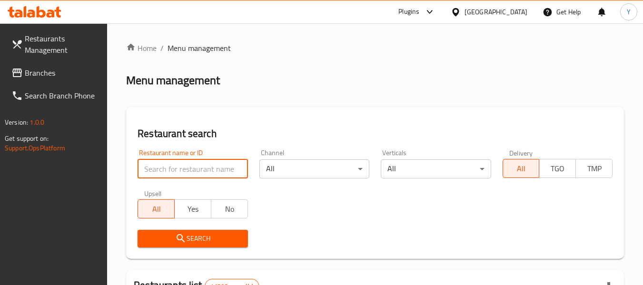
click at [218, 170] on input "search" at bounding box center [192, 168] width 110 height 19
paste input "Shoqaf"
type input "Shoqaf"
click button "Search" at bounding box center [192, 239] width 110 height 18
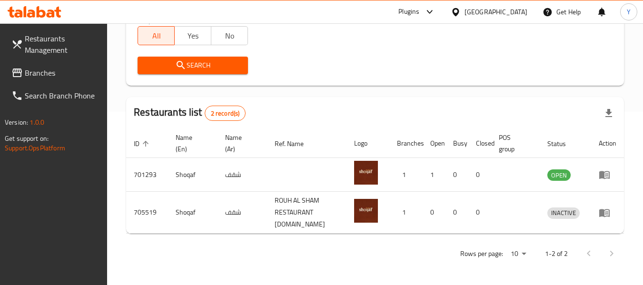
scroll to position [165, 0]
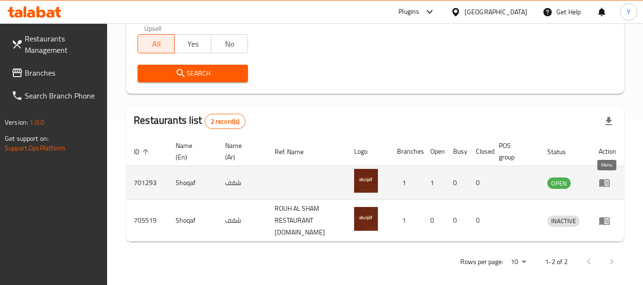
click at [603, 185] on icon "enhanced table" at bounding box center [604, 183] width 10 height 8
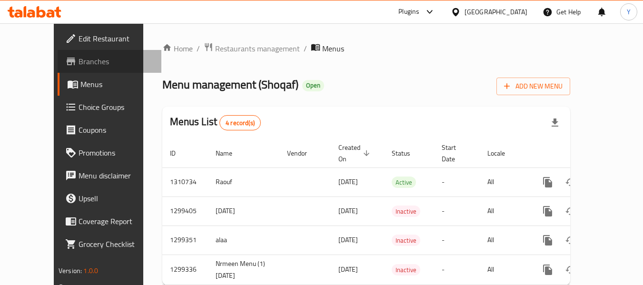
click at [78, 65] on span "Branches" at bounding box center [115, 61] width 75 height 11
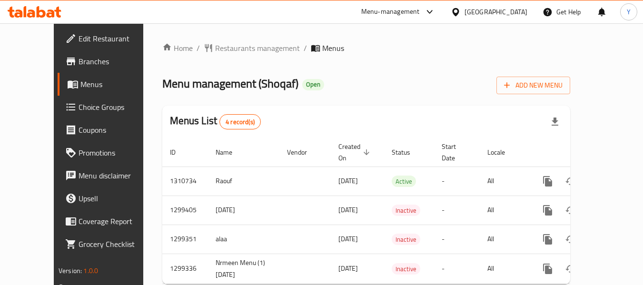
scroll to position [15, 0]
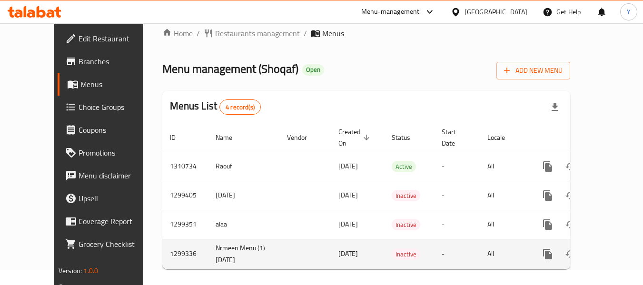
click at [208, 248] on td "Nrmeen Menu (1) [DATE]" at bounding box center [243, 254] width 71 height 30
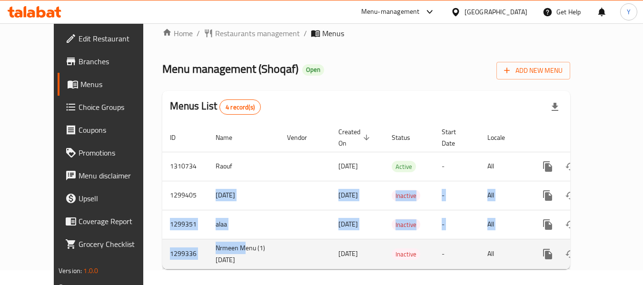
drag, startPoint x: 176, startPoint y: 186, endPoint x: 208, endPoint y: 241, distance: 63.7
click at [208, 241] on tbody "1310734 Raouf [DATE] Active - All 1299405 [DATE] [DATE] Inactive - All 1299351 …" at bounding box center [398, 210] width 473 height 117
click at [208, 241] on td "Nrmeen Menu (1) [DATE]" at bounding box center [243, 254] width 71 height 30
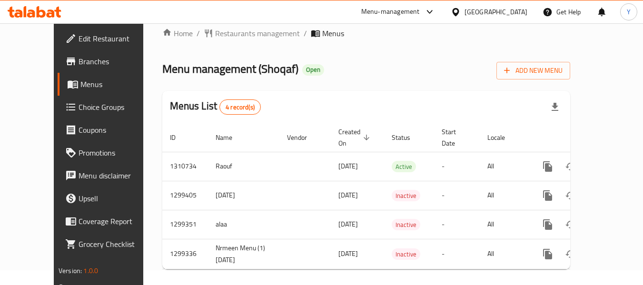
click at [468, 80] on div "Home / Restaurants management / Menus Menu management ( Shoqaf ) Open Add New M…" at bounding box center [366, 152] width 408 height 249
click at [562, 71] on span "Add New Menu" at bounding box center [533, 71] width 59 height 12
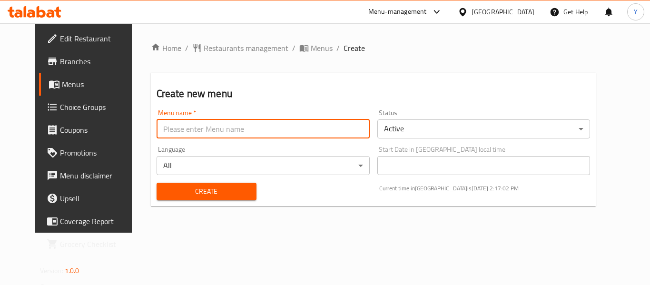
click at [237, 125] on input "text" at bounding box center [263, 128] width 213 height 19
type input "neww"
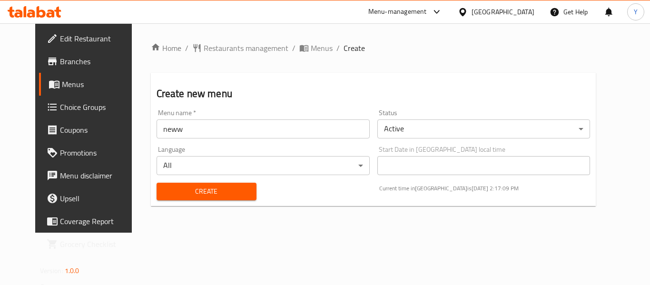
click at [273, 102] on div "Create new menu Menu name   * neww Menu name * Status Active ​ Language All ​ S…" at bounding box center [373, 139] width 445 height 133
click at [160, 94] on h2 "Create new menu" at bounding box center [374, 94] width 434 height 14
click at [62, 85] on span "Menus" at bounding box center [99, 83] width 74 height 11
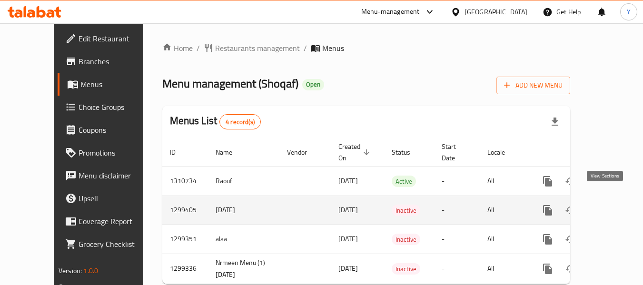
click at [612, 206] on icon "enhanced table" at bounding box center [616, 210] width 9 height 9
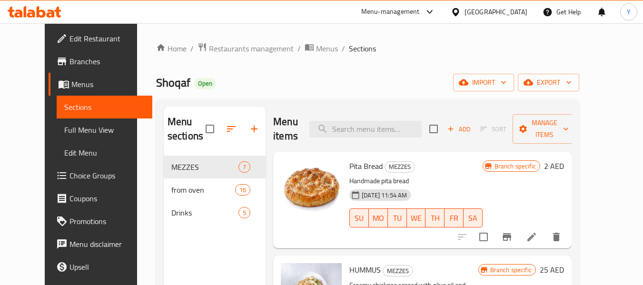
click at [305, 147] on div "Menu items Add Sort Manage items" at bounding box center [422, 129] width 298 height 45
click at [539, 163] on span "Branch specific" at bounding box center [514, 166] width 49 height 9
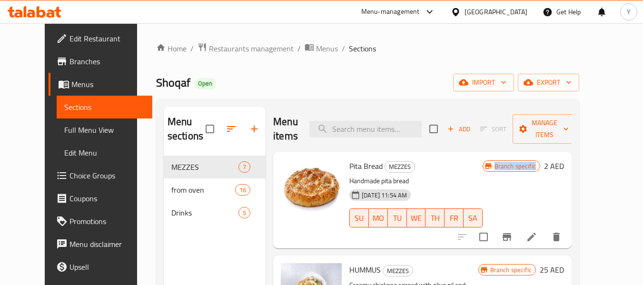
click at [539, 163] on span "Branch specific" at bounding box center [514, 166] width 49 height 9
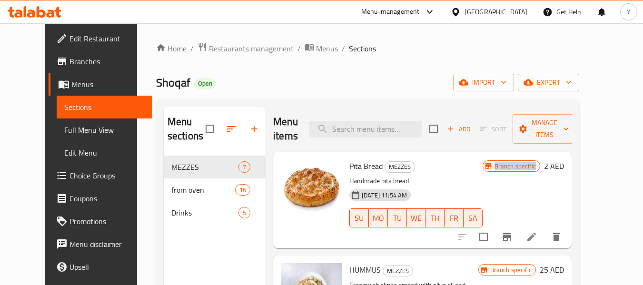
click at [539, 163] on span "Branch specific" at bounding box center [514, 166] width 49 height 9
click at [402, 91] on div "Shoqaf Open import export" at bounding box center [367, 83] width 423 height 18
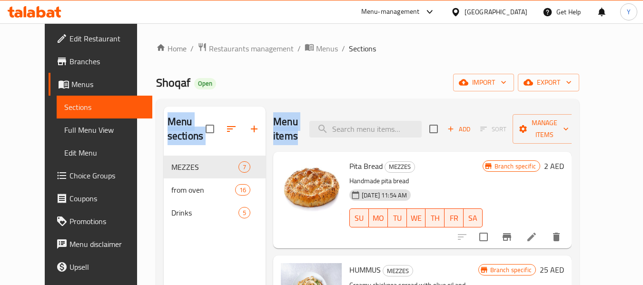
drag, startPoint x: 402, startPoint y: 91, endPoint x: 298, endPoint y: 134, distance: 112.8
click at [298, 134] on div "Home / Restaurants management / Menus / Sections Shoqaf Open import export Menu…" at bounding box center [367, 220] width 423 height 357
click at [298, 134] on h2 "Menu items" at bounding box center [285, 129] width 25 height 29
click at [353, 95] on div "Home / Restaurants management / Menus / Sections Shoqaf Open import export Menu…" at bounding box center [367, 220] width 423 height 357
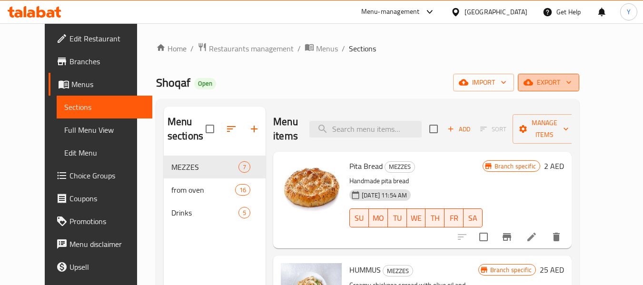
click at [571, 81] on span "export" at bounding box center [548, 83] width 46 height 12
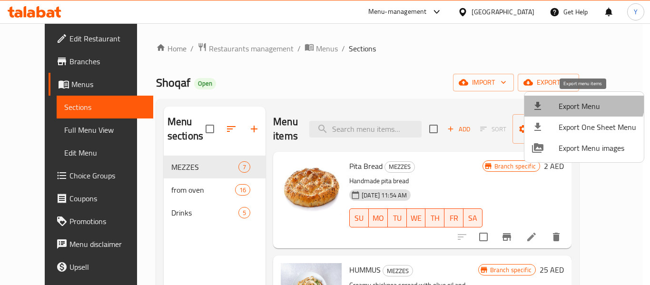
click at [583, 100] on span "Export Menu" at bounding box center [597, 105] width 78 height 11
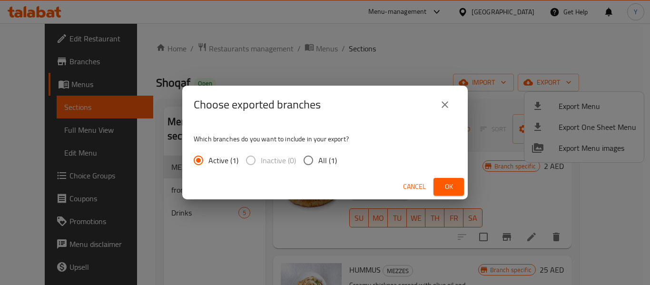
click at [306, 160] on input "All (1)" at bounding box center [308, 160] width 20 height 20
radio input "true"
click at [451, 186] on span "Ok" at bounding box center [448, 187] width 15 height 12
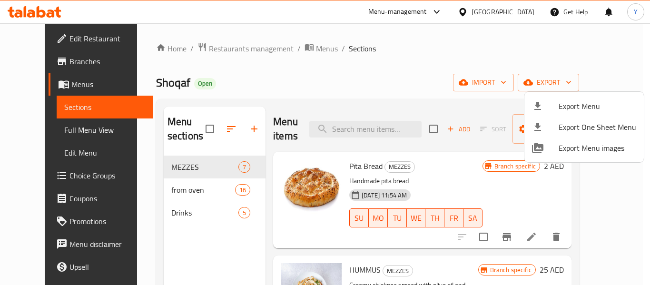
click at [46, 88] on div at bounding box center [325, 142] width 650 height 285
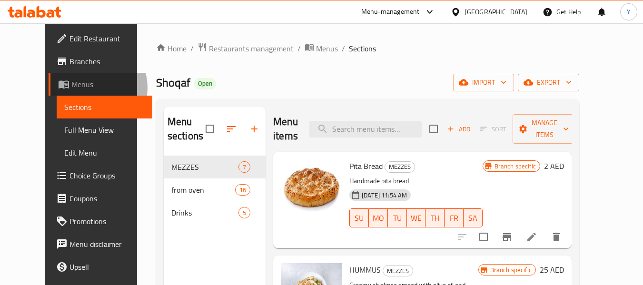
click at [71, 88] on span "Menus" at bounding box center [107, 83] width 73 height 11
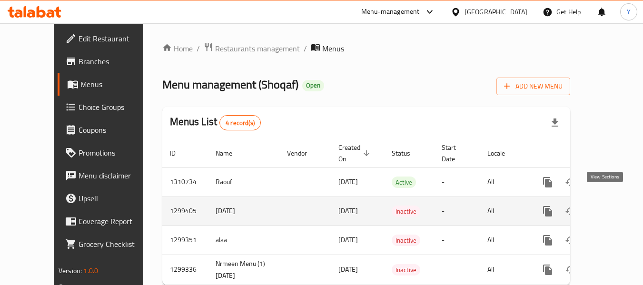
click at [612, 207] on icon "enhanced table" at bounding box center [616, 211] width 9 height 9
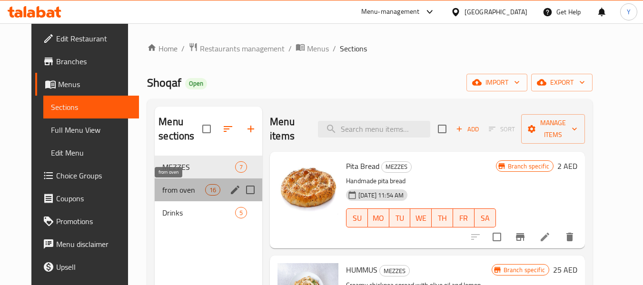
click at [164, 188] on span "from oven" at bounding box center [183, 189] width 43 height 11
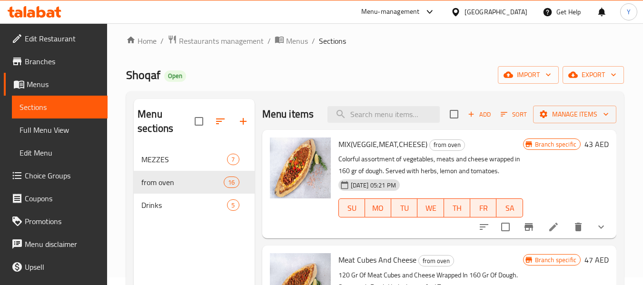
scroll to position [4, 0]
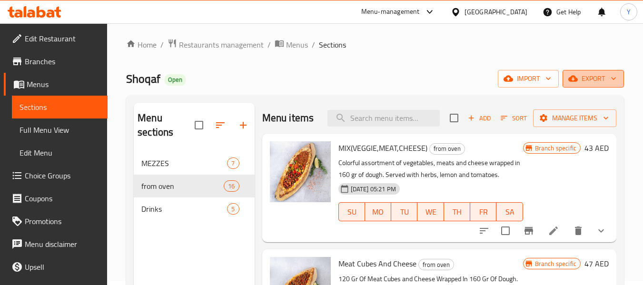
click at [591, 76] on span "export" at bounding box center [593, 79] width 46 height 12
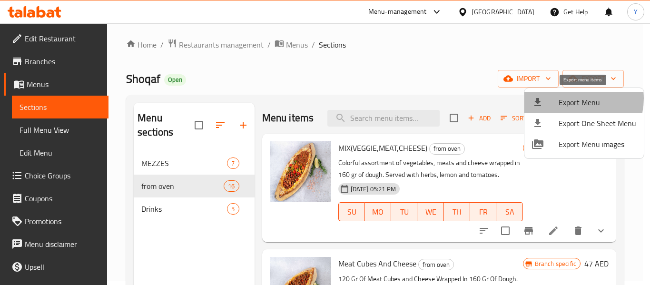
click at [572, 98] on span "Export Menu" at bounding box center [597, 102] width 78 height 11
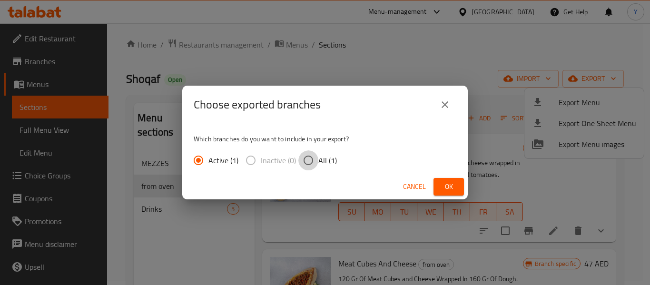
click at [309, 169] on input "All (1)" at bounding box center [308, 160] width 20 height 20
radio input "true"
click at [454, 188] on span "Ok" at bounding box center [448, 187] width 15 height 12
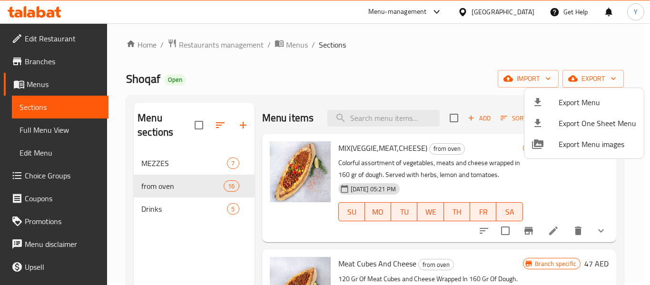
click at [65, 83] on div at bounding box center [325, 142] width 650 height 285
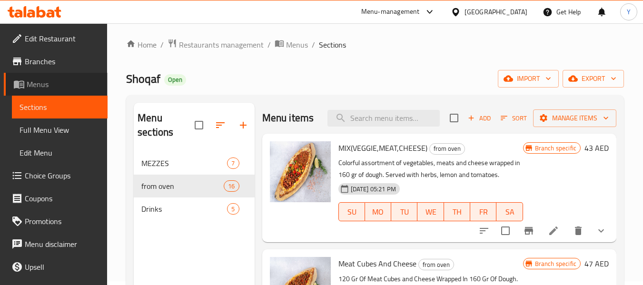
click at [65, 83] on span "Menus" at bounding box center [63, 83] width 73 height 11
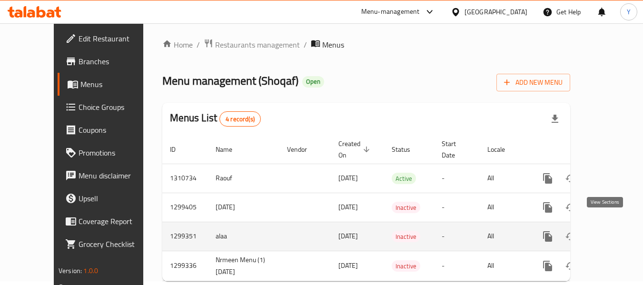
click at [610, 231] on icon "enhanced table" at bounding box center [615, 236] width 11 height 11
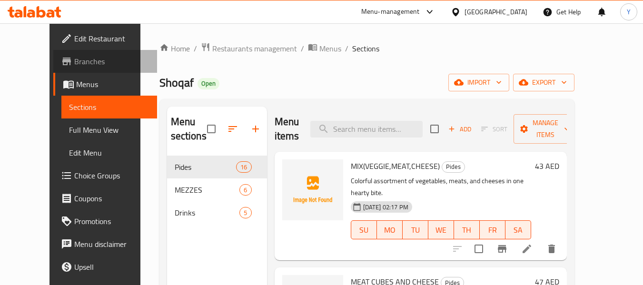
click at [66, 70] on link "Branches" at bounding box center [105, 61] width 104 height 23
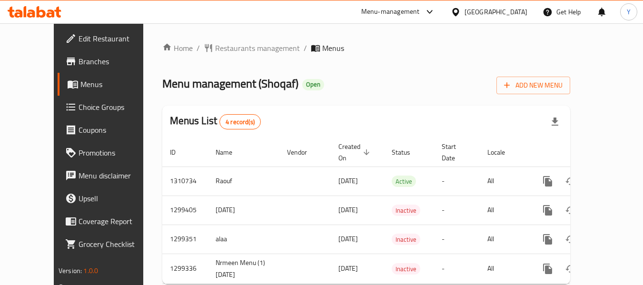
scroll to position [15, 0]
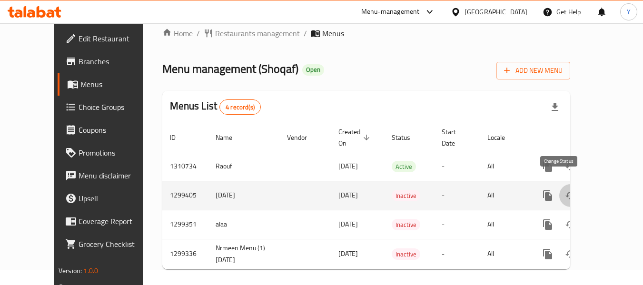
click at [565, 190] on icon "enhanced table" at bounding box center [570, 195] width 11 height 11
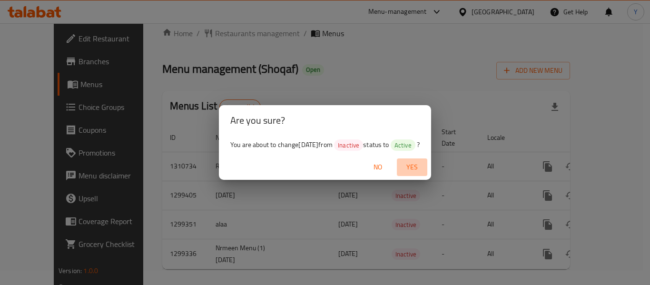
click at [416, 164] on span "Yes" at bounding box center [412, 167] width 23 height 12
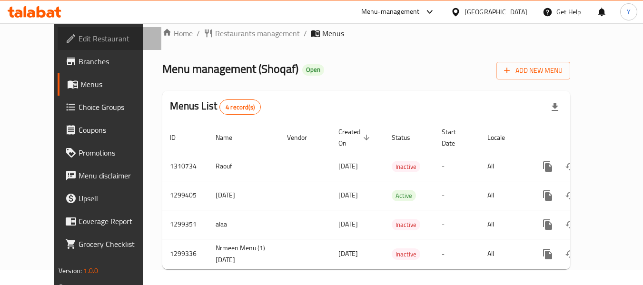
click at [78, 36] on span "Edit Restaurant" at bounding box center [115, 38] width 75 height 11
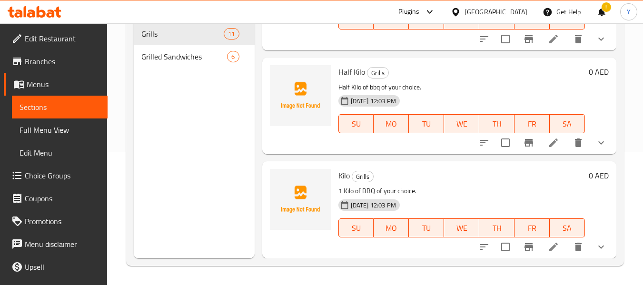
scroll to position [968, 0]
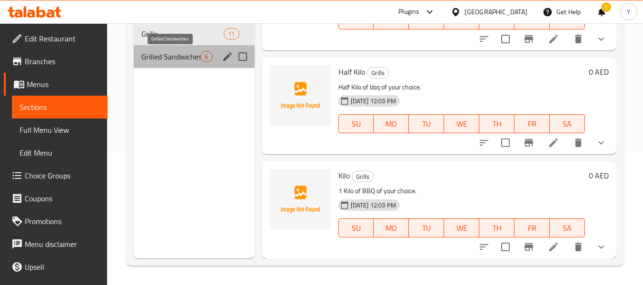
click at [179, 53] on span "Grilled Sandwiches" at bounding box center [170, 56] width 59 height 11
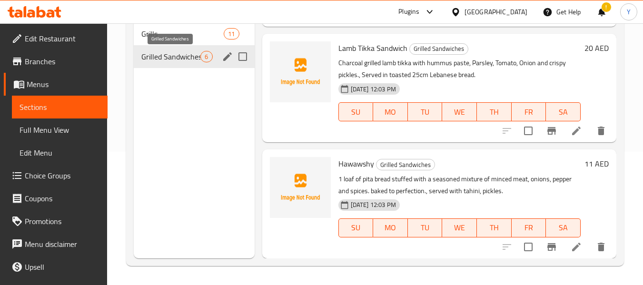
scroll to position [460, 0]
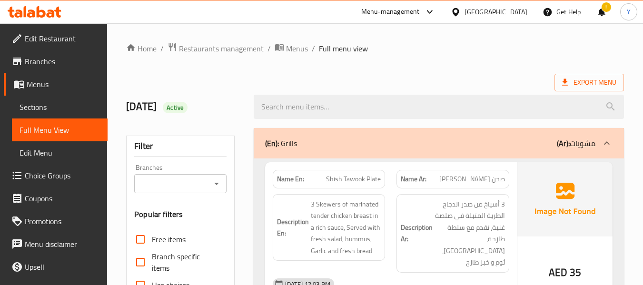
scroll to position [2916, 0]
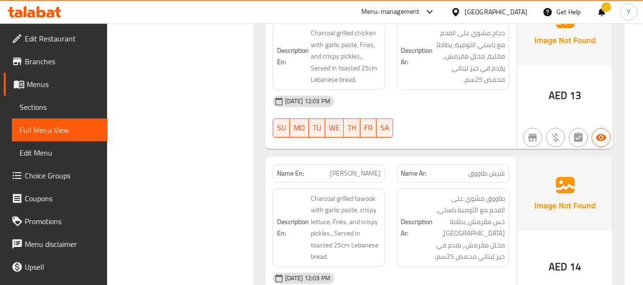
click at [338, 183] on div "Description En: Charcoal grilled tawook with garlic paste, crispy lettuce, Frie…" at bounding box center [329, 228] width 124 height 90
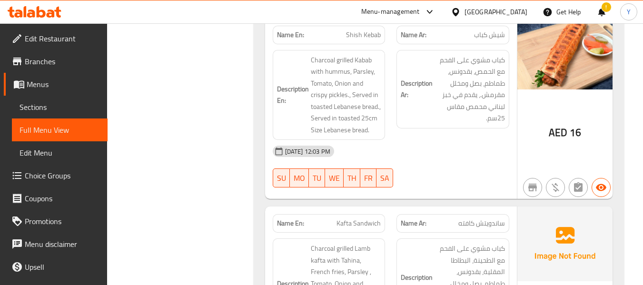
scroll to position [3656, 0]
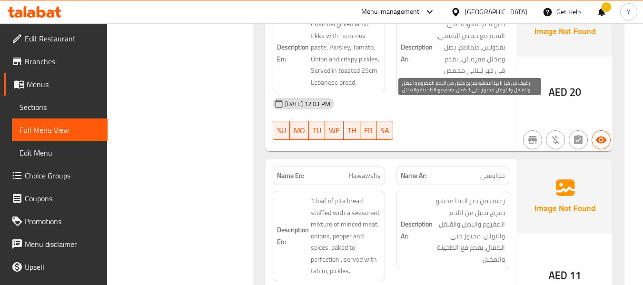
click at [481, 195] on span "رغيف من خبز البيتا محشو بمزيج متبل من اللحم المفروم والبصل والفلفل والتوابل. مخ…" at bounding box center [469, 230] width 70 height 70
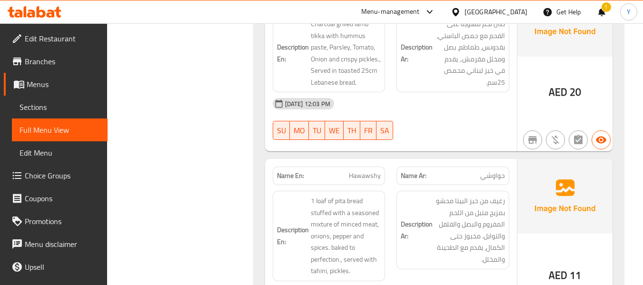
click at [401, 195] on h6 "Description Ar: رغيف من خبز البيتا محشو بمزيج متبل من اللحم المفروم والبصل والف…" at bounding box center [453, 230] width 104 height 70
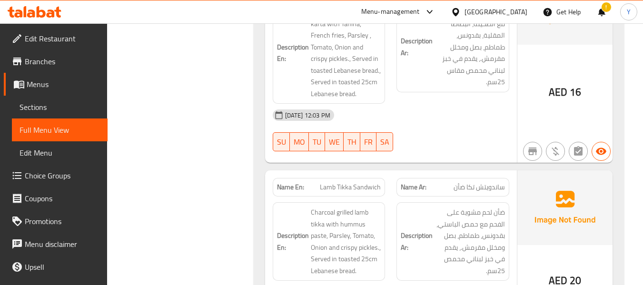
scroll to position [3466, 0]
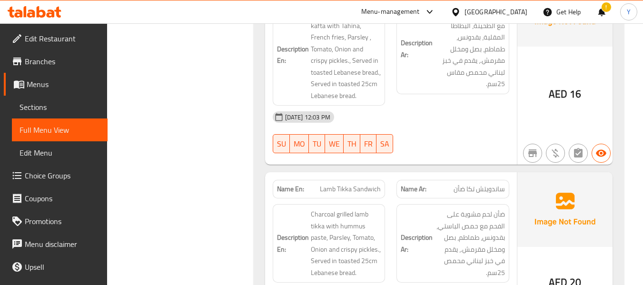
click at [354, 184] on span "Lamb Tikka Sandwich" at bounding box center [350, 189] width 61 height 10
copy span "Lamb Tikka Sandwich"
click at [308, 232] on strong "Description En:" at bounding box center [293, 243] width 32 height 23
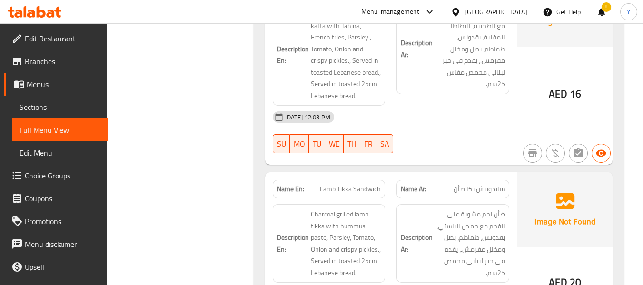
scroll to position [3485, 0]
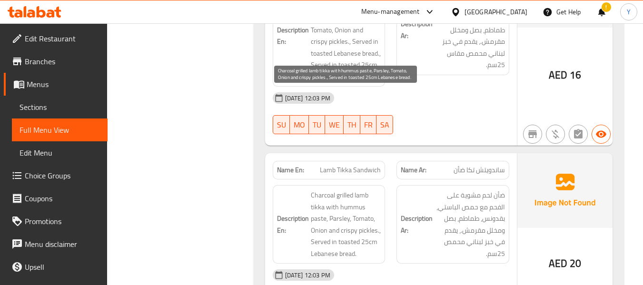
click at [317, 189] on span "Charcoal grilled lamb tikka with hummus paste, Parsley, Tomato, Onion and crisp…" at bounding box center [346, 224] width 70 height 70
copy span "paste"
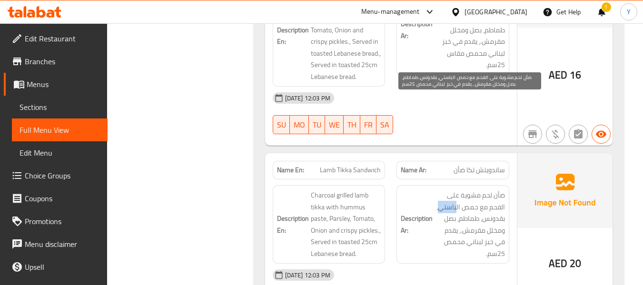
drag, startPoint x: 457, startPoint y: 116, endPoint x: 440, endPoint y: 113, distance: 17.0
click at [440, 189] on span "ضأن لحم مشوية على الفحم مع حمص الباستي، بقدونس، طماطم، بصل ومخلل مقرمش.، يقدم ف…" at bounding box center [469, 224] width 70 height 70
copy span "باستي"
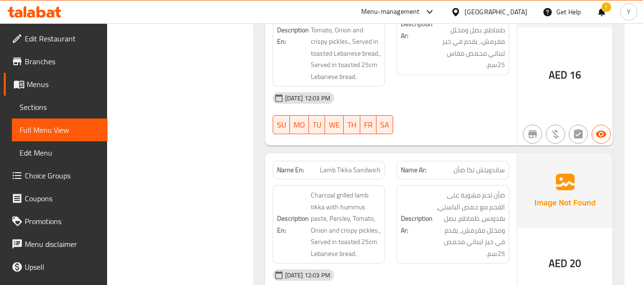
click at [307, 213] on strong "Description En:" at bounding box center [293, 224] width 32 height 23
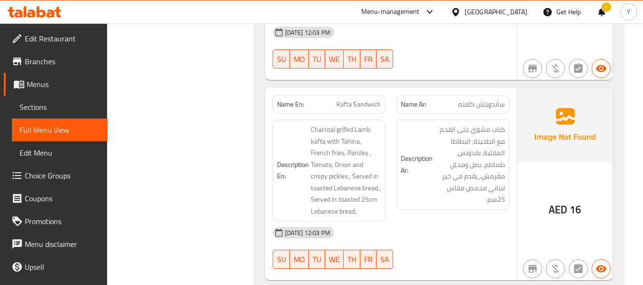
scroll to position [3332, 0]
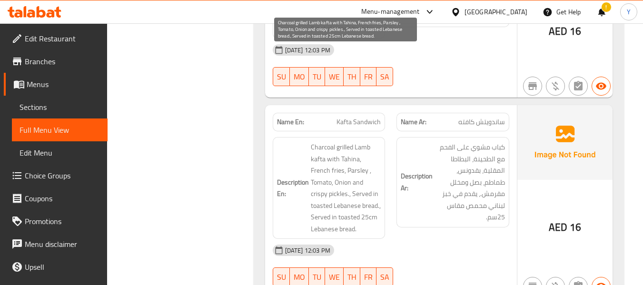
click at [334, 141] on span "Charcoal grilled Lamb kafta with Tahina, French fries, Parsley , Tomato, Onion …" at bounding box center [346, 187] width 70 height 93
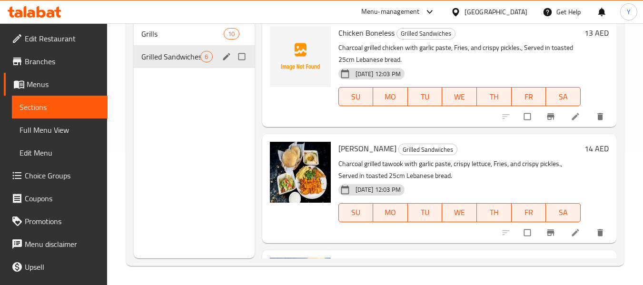
scroll to position [249, 0]
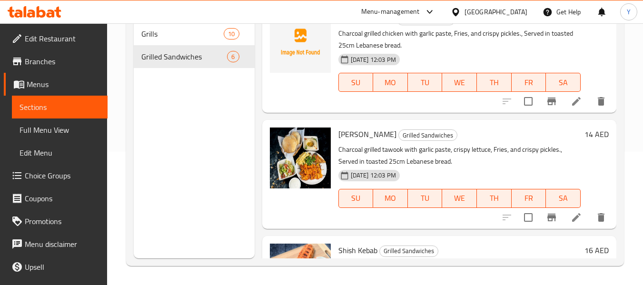
scroll to position [460, 0]
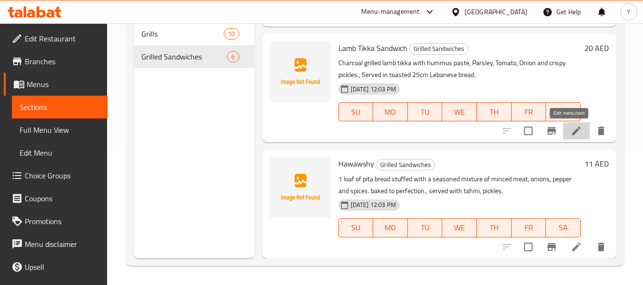
click at [571, 133] on icon at bounding box center [575, 130] width 11 height 11
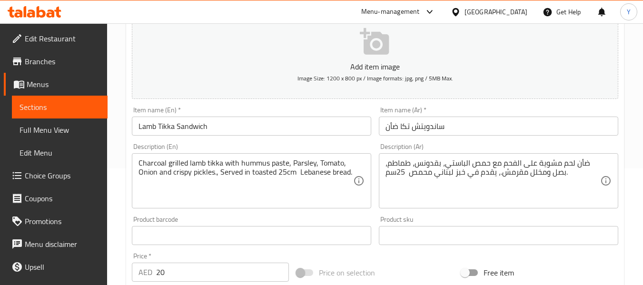
scroll to position [113, 0]
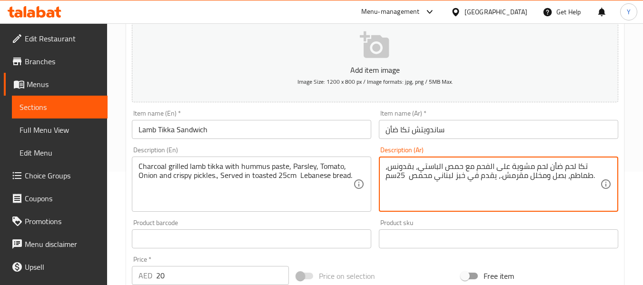
click at [426, 166] on textarea "تكا لحم ضأن لحم مشوية على الفحم مع حمص الباستي، بقدونس، طماطم، بصل ومخلل مقرمش.…" at bounding box center [492, 184] width 215 height 45
click at [461, 167] on textarea "تكا لحم ضأن لحم مشوية على الفحم مع حمص، بقدونس، طماطم، بصل ومخلل مقرمش.، يقدم ف…" at bounding box center [492, 184] width 215 height 45
type textarea "تكا لحم ضأن لحم مشوية على الفحم مع معجون حمص، بقدونس، طماطم، بصل ومخلل مقرمش.، …"
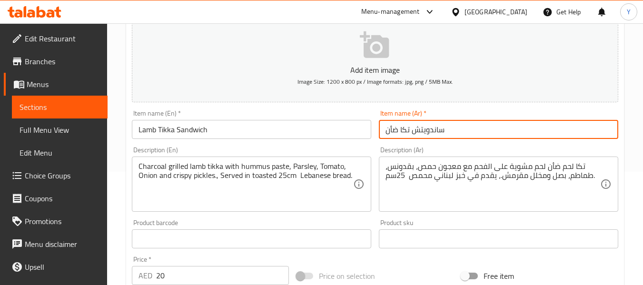
click at [490, 138] on input "ساندويتش تكا ضأن" at bounding box center [498, 129] width 239 height 19
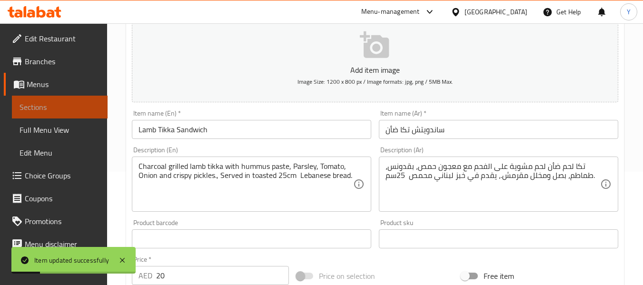
click at [62, 111] on span "Sections" at bounding box center [60, 106] width 80 height 11
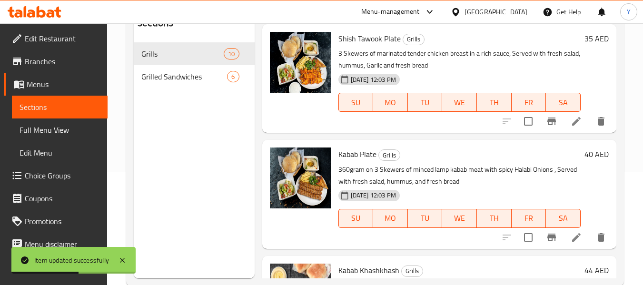
drag, startPoint x: 649, startPoint y: 7, endPoint x: 394, endPoint y: 103, distance: 273.1
click at [394, 103] on div "SU MO TU WE TH FR SA" at bounding box center [459, 102] width 250 height 27
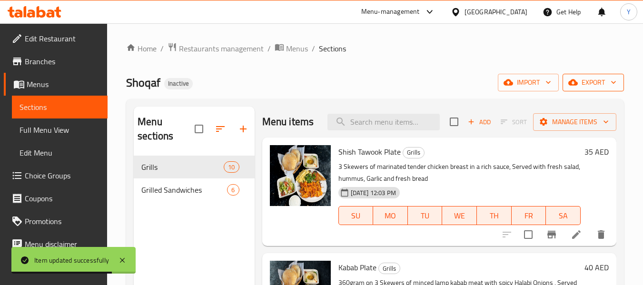
click at [601, 86] on span "export" at bounding box center [593, 83] width 46 height 12
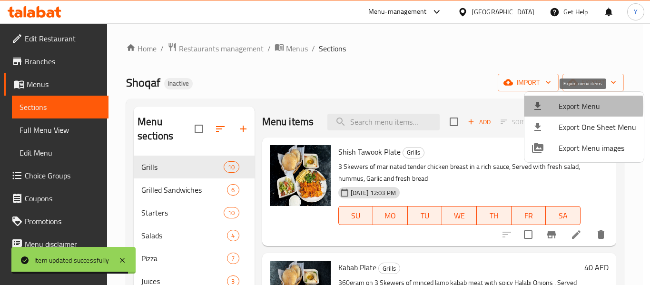
click at [560, 106] on span "Export Menu" at bounding box center [597, 105] width 78 height 11
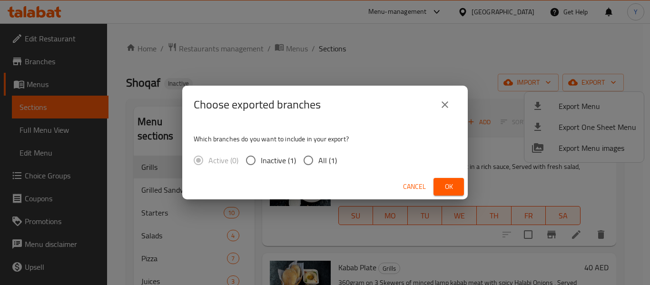
click at [412, 188] on span "Cancel" at bounding box center [414, 187] width 23 height 12
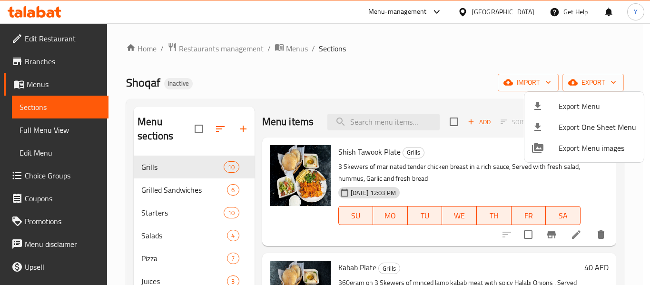
click at [412, 188] on div at bounding box center [325, 142] width 650 height 285
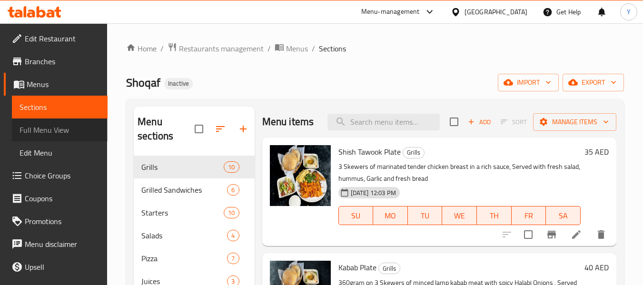
click at [75, 126] on span "Full Menu View" at bounding box center [60, 129] width 80 height 11
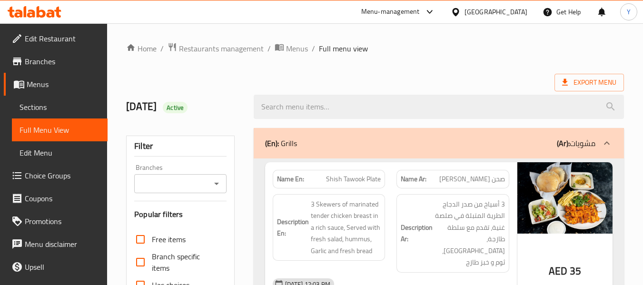
scroll to position [249, 0]
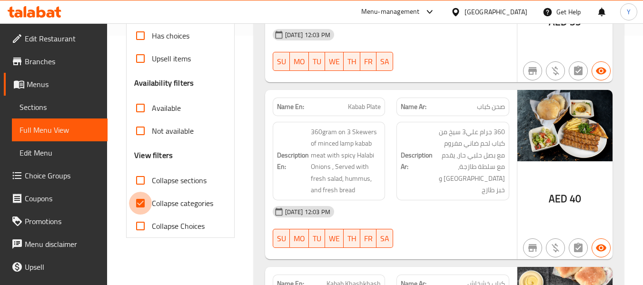
click at [142, 204] on input "Collapse categories" at bounding box center [140, 203] width 23 height 23
checkbox input "false"
click at [140, 179] on input "Collapse sections" at bounding box center [140, 180] width 23 height 23
checkbox input "true"
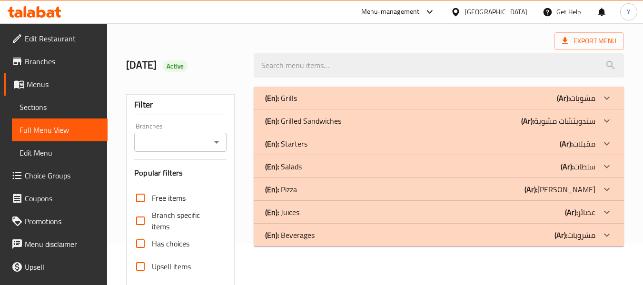
scroll to position [38, 0]
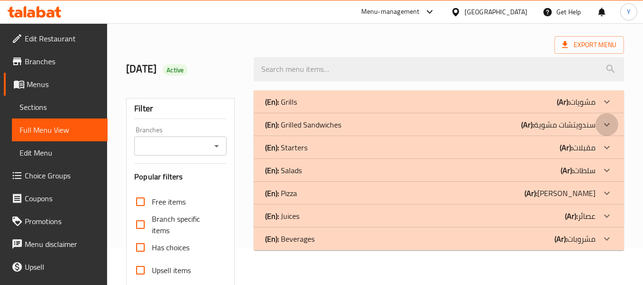
click at [598, 121] on div at bounding box center [606, 124] width 23 height 23
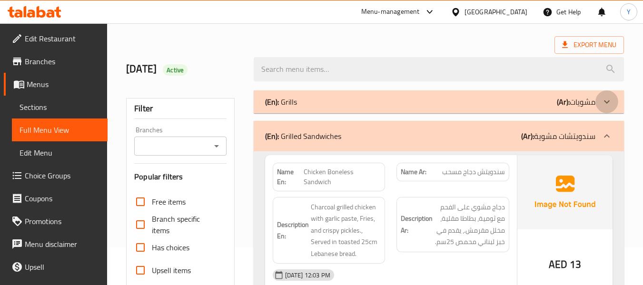
click at [601, 99] on icon at bounding box center [606, 101] width 11 height 11
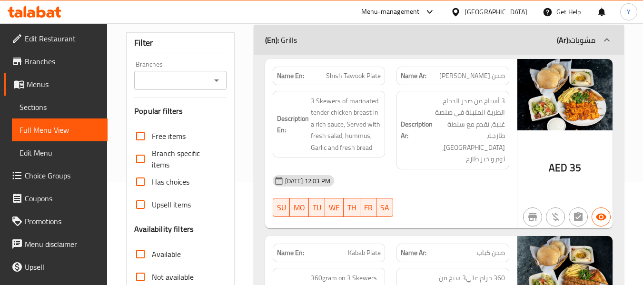
scroll to position [103, 0]
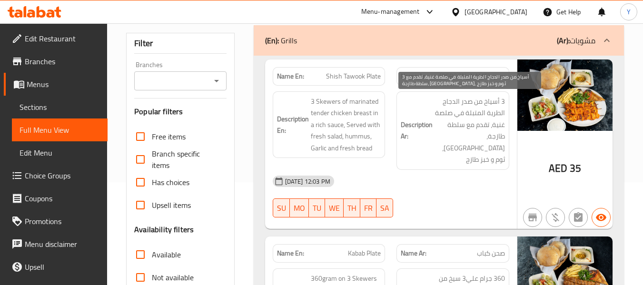
click at [483, 127] on span "3 أسياخ من صدر الدجاج الطرية المتبلة في صلصة غنية، تقدم مع سلطة طازجة، [GEOGRAP…" at bounding box center [469, 131] width 70 height 70
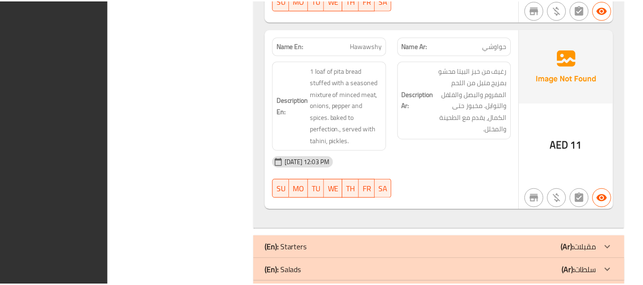
scroll to position [3601, 0]
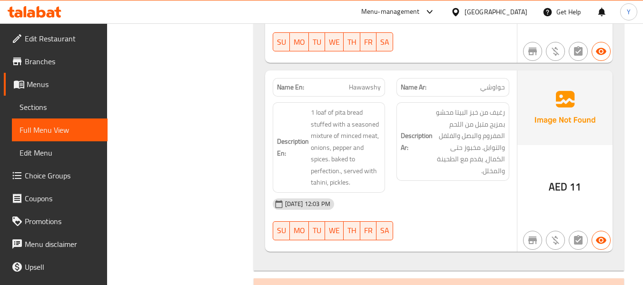
click at [465, 193] on div "09-09-2025 12:03 PM SU MO TU WE TH FR SA" at bounding box center [391, 219] width 248 height 53
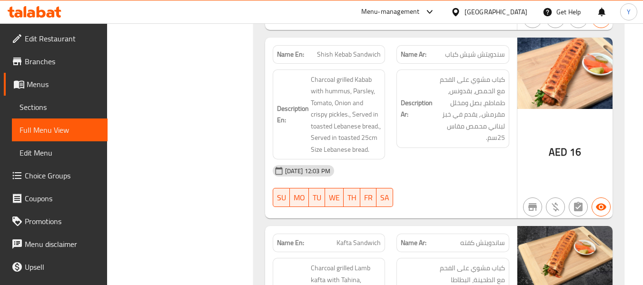
scroll to position [3049, 0]
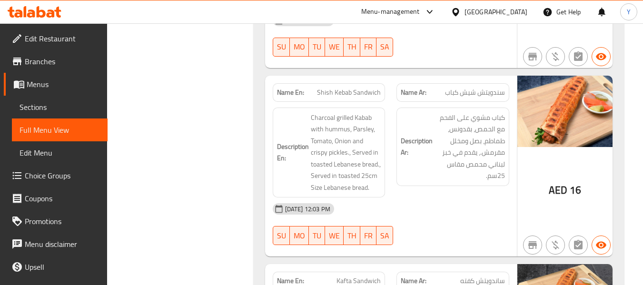
scroll to position [3011, 0]
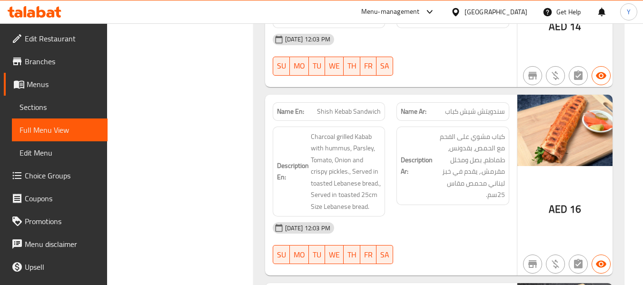
drag, startPoint x: 402, startPoint y: 229, endPoint x: 362, endPoint y: 211, distance: 44.3
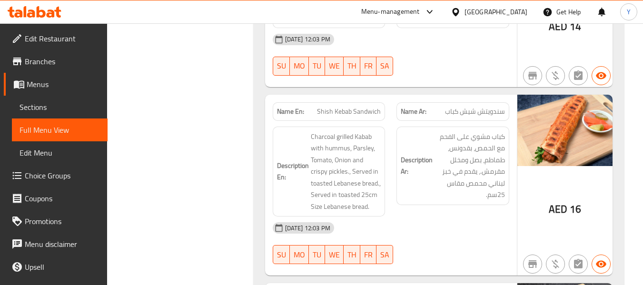
click at [456, 258] on div at bounding box center [453, 263] width 124 height 11
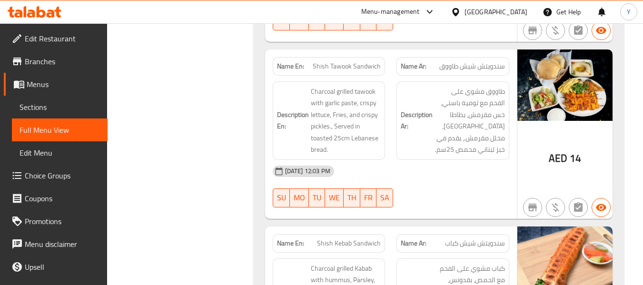
scroll to position [2878, 0]
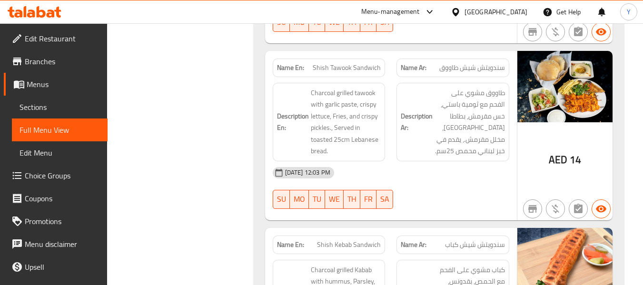
click at [351, 235] on div "Name En: Shish Kebab Sandwich" at bounding box center [329, 244] width 113 height 19
copy span "Shish Kebab Sandwich"
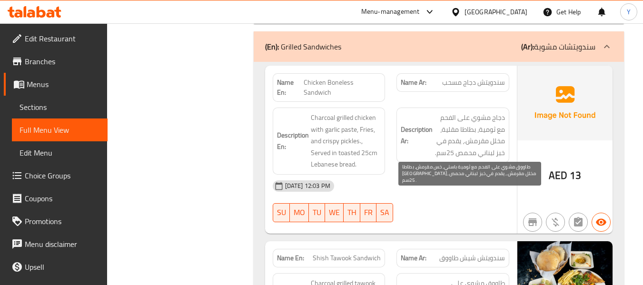
scroll to position [2668, 0]
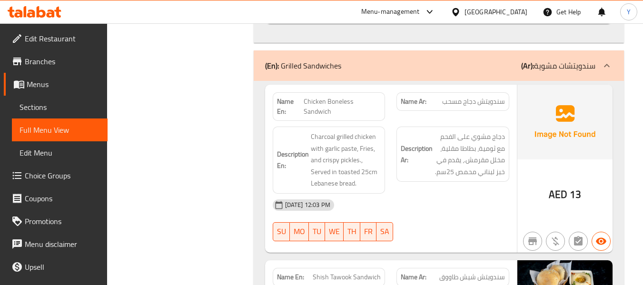
click at [354, 272] on span "Shish Tawook Sandwich" at bounding box center [347, 277] width 68 height 10
copy span "Shish Tawook Sandwich"
click at [354, 272] on span "Shish Tawook Sandwich" at bounding box center [347, 277] width 68 height 10
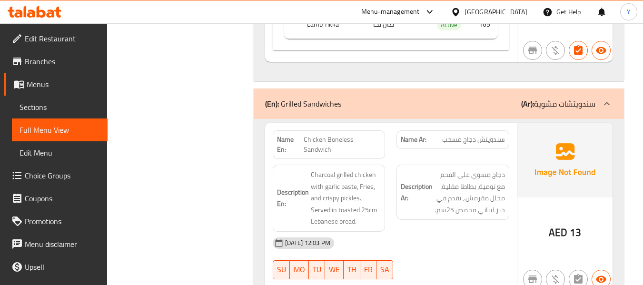
scroll to position [2611, 0]
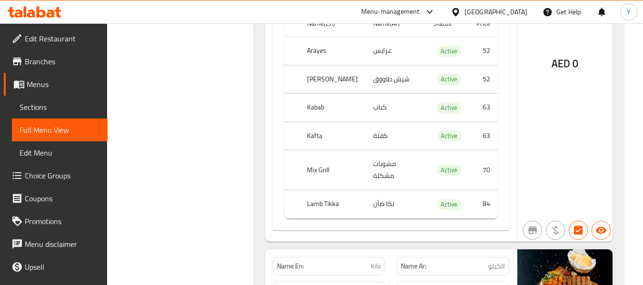
scroll to position [2040, 0]
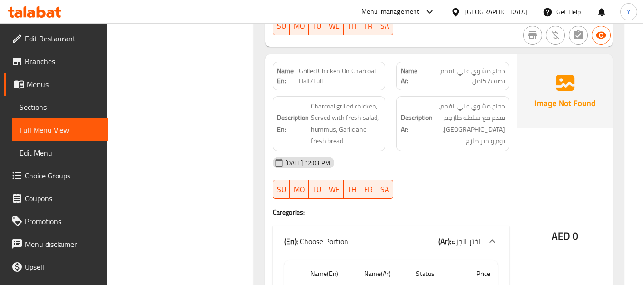
scroll to position [1177, 0]
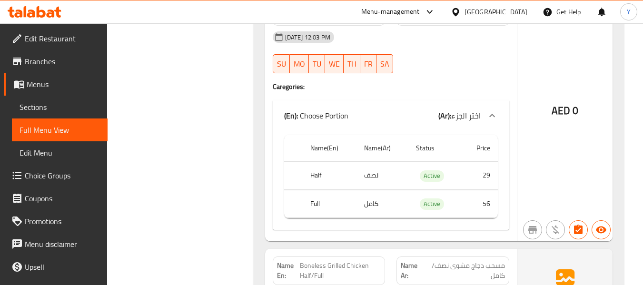
scroll to position [1413, 0]
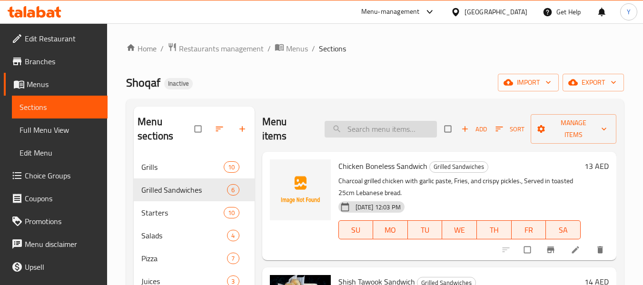
click at [378, 127] on input "search" at bounding box center [380, 129] width 112 height 17
paste input "Kafta Sandwich"
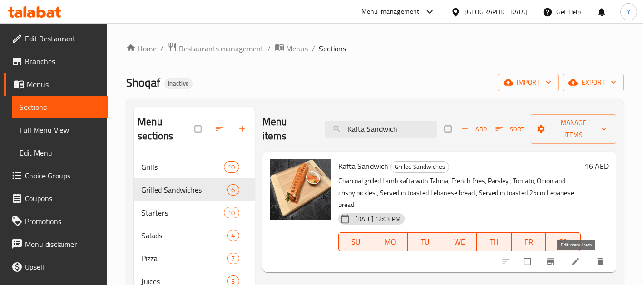
type input "Kafta Sandwich"
click at [571, 263] on icon at bounding box center [575, 262] width 10 height 10
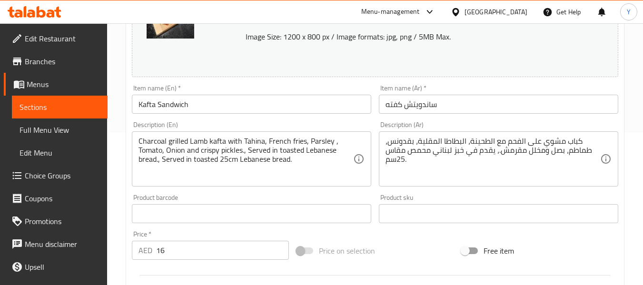
scroll to position [149, 0]
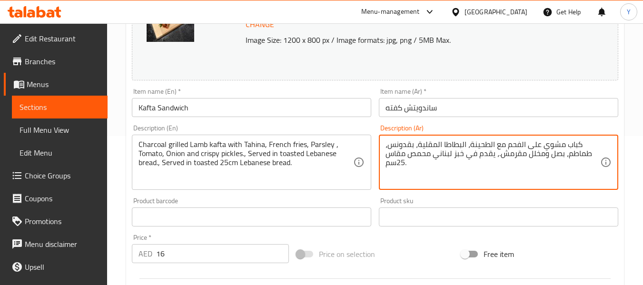
click at [573, 145] on textarea "كباب مشوي على الفحم مع الطحينة، البطاطا المقلية، بقدونس، طماطم، بصل ومخلل مقرمش…" at bounding box center [492, 162] width 215 height 45
click at [542, 144] on textarea "كفتة مشوي على الفحم مع الطحينة، البطاطا المقلية، بقدونس، طماطم، بصل ومخلل مقرمش…" at bounding box center [492, 162] width 215 height 45
type textarea "كفتة مشوية على الفحم مع الطحينة، البطاطا المقلية، بقدونس، طماطم، بصل ومخلل مقرم…"
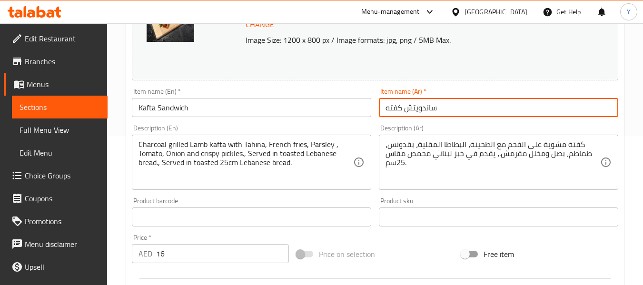
click at [559, 112] on input "ساندويتش كفته" at bounding box center [498, 107] width 239 height 19
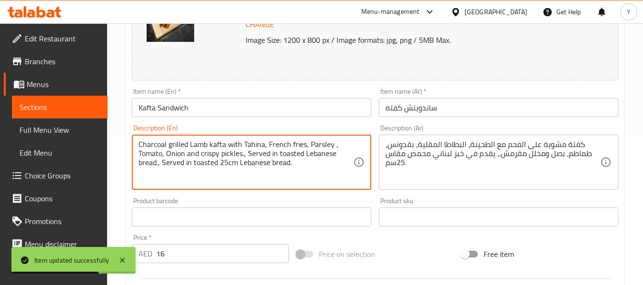
drag, startPoint x: 243, startPoint y: 152, endPoint x: 209, endPoint y: 152, distance: 33.8
click at [248, 160] on textarea "Charcoal grilled Lamb kafta with Tahina, French fries, Parsley , Tomato, Onion …" at bounding box center [245, 162] width 215 height 45
drag, startPoint x: 248, startPoint y: 155, endPoint x: 157, endPoint y: 172, distance: 92.5
click at [157, 172] on textarea "Charcoal grilled Lamb kafta with Tahina, French fries, Parsley , Tomato, Onion …" at bounding box center [245, 162] width 215 height 45
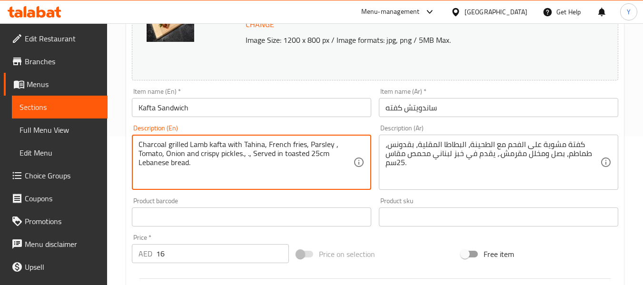
click at [247, 156] on textarea "Charcoal grilled Lamb kafta with Tahina, French fries, Parsley , Tomato, Onion …" at bounding box center [245, 162] width 215 height 45
click at [245, 156] on textarea "Charcoal grilled Lamb kafta with Tahina, French fries, Parsley , Tomato, Onion …" at bounding box center [245, 162] width 215 height 45
type textarea "Charcoal grilled Lamb kafta with Tahina, French fries, Parsley , Tomato, Onion …"
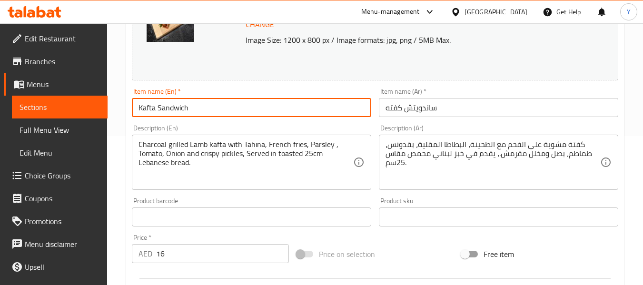
click at [209, 108] on input "Kafta Sandwich" at bounding box center [251, 107] width 239 height 19
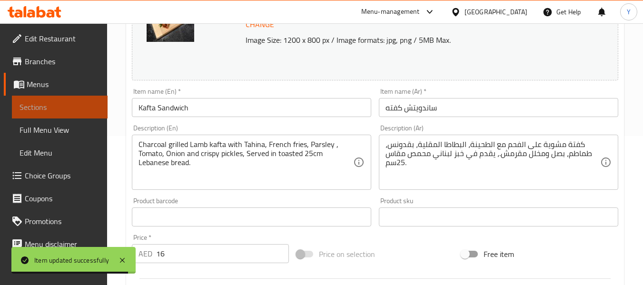
click at [74, 110] on span "Sections" at bounding box center [60, 106] width 80 height 11
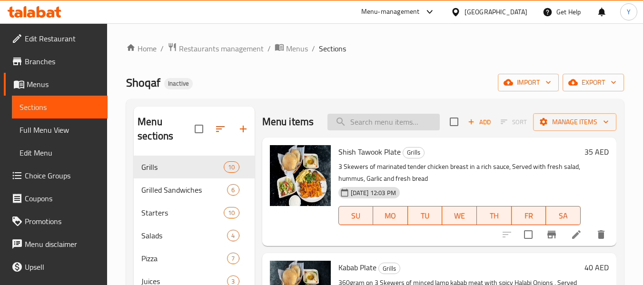
click at [387, 130] on input "search" at bounding box center [383, 122] width 112 height 17
paste input "Shish Kebab Sandwich"
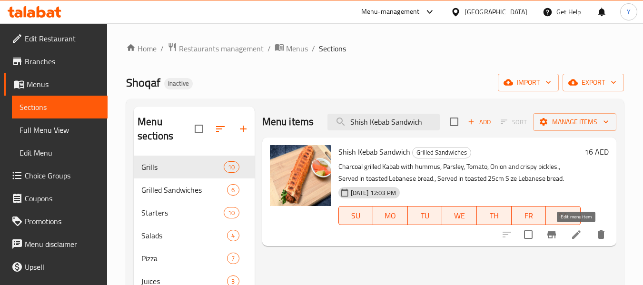
type input "Shish Kebab Sandwich"
click at [575, 232] on icon at bounding box center [575, 234] width 11 height 11
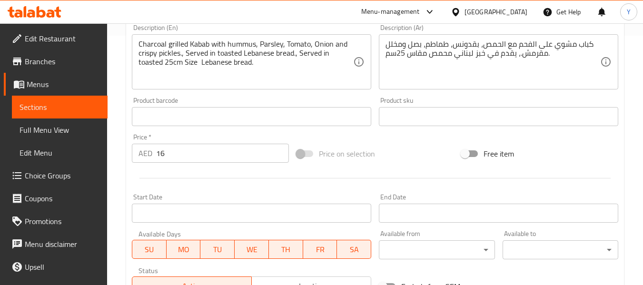
scroll to position [185, 0]
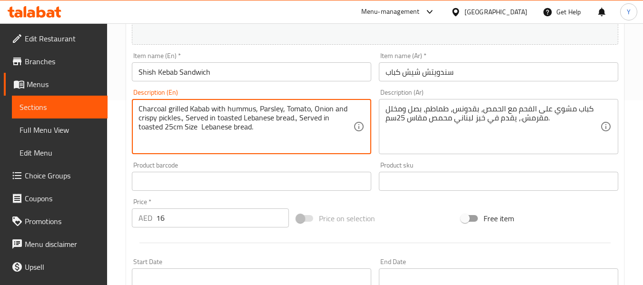
drag, startPoint x: 296, startPoint y: 119, endPoint x: 186, endPoint y: 119, distance: 110.8
click at [186, 119] on textarea "Charcoal grilled Kabab with hummus, Parsley, Tomato, Onion and crispy pickles.,…" at bounding box center [245, 126] width 215 height 45
click at [183, 118] on textarea "Charcoal grilled Kabab with hummus, Parsley, Tomato, Onion and crispy pickles.,…" at bounding box center [245, 126] width 215 height 45
click at [182, 118] on textarea "Charcoal grilled Kabab with hummus, Parsley, Tomato, Onion and crispy pickles.,…" at bounding box center [245, 126] width 215 height 45
type textarea "Charcoal grilled Kabab with hummus, Parsley, Tomato, Onion and crispy pickles, …"
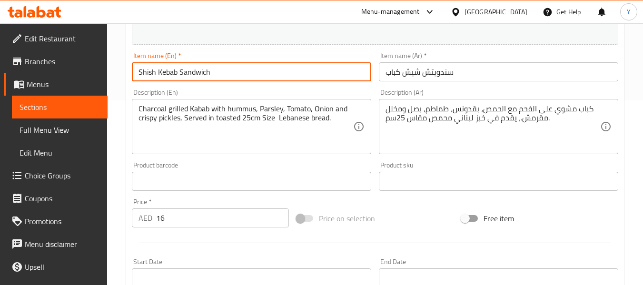
click at [276, 76] on input "Shish Kebab Sandwich" at bounding box center [251, 71] width 239 height 19
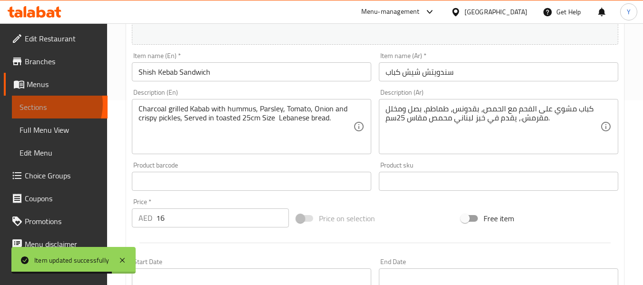
click at [46, 104] on span "Sections" at bounding box center [60, 106] width 80 height 11
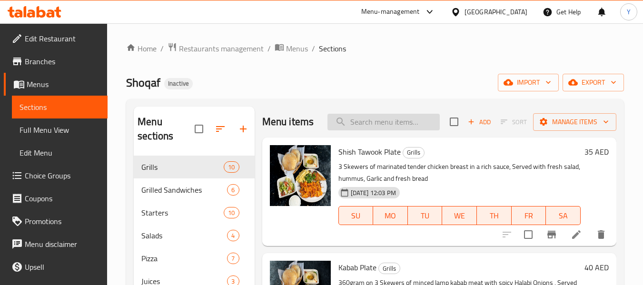
click at [382, 127] on input "search" at bounding box center [383, 122] width 112 height 17
paste input "Shish Tawook Sandwich"
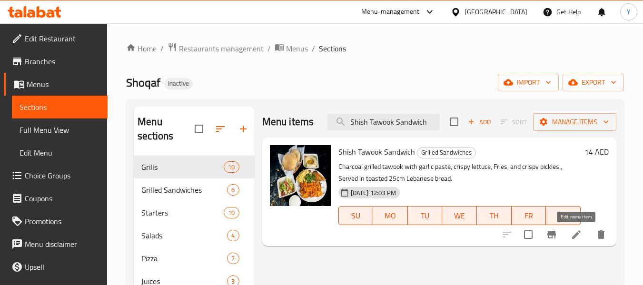
type input "Shish Tawook Sandwich"
click at [571, 233] on icon at bounding box center [575, 234] width 11 height 11
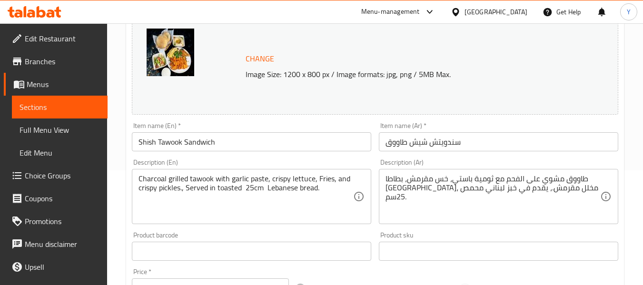
scroll to position [123, 0]
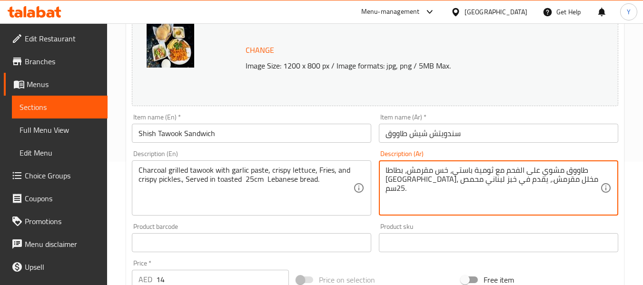
click at [458, 166] on textarea "طاووق مشوي على الفحم مع ثومية باستي، خس مقرمش، بطاطا [GEOGRAPHIC_DATA]، مخلل مق…" at bounding box center [492, 188] width 215 height 45
type textarea "طاووق مشوي على الفحم مع ثومية، خس مقرمش، [GEOGRAPHIC_DATA] [GEOGRAPHIC_DATA]، م…"
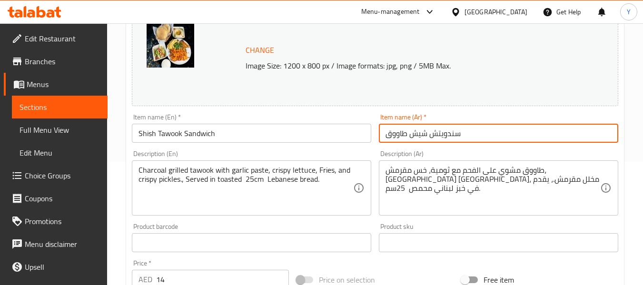
click at [537, 131] on input "سندويتش شيش طاووق" at bounding box center [498, 133] width 239 height 19
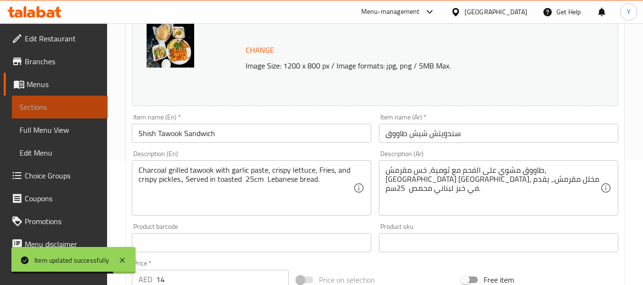
click at [80, 107] on span "Sections" at bounding box center [60, 106] width 80 height 11
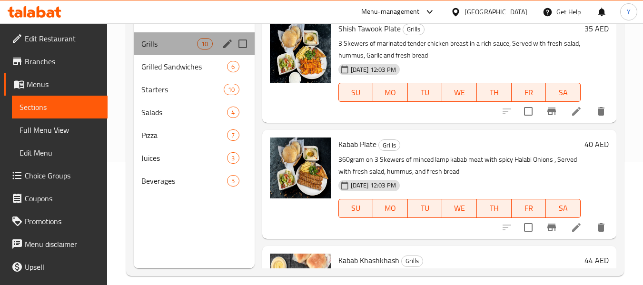
click at [167, 50] on div "Grills 10" at bounding box center [194, 43] width 120 height 23
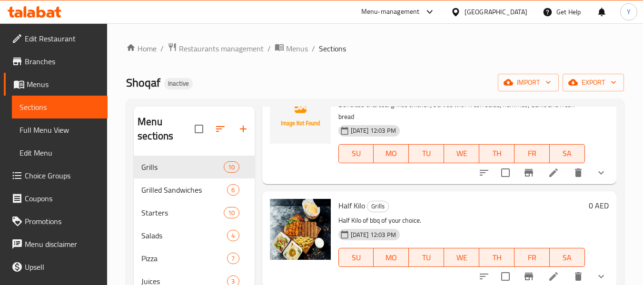
scroll to position [614, 0]
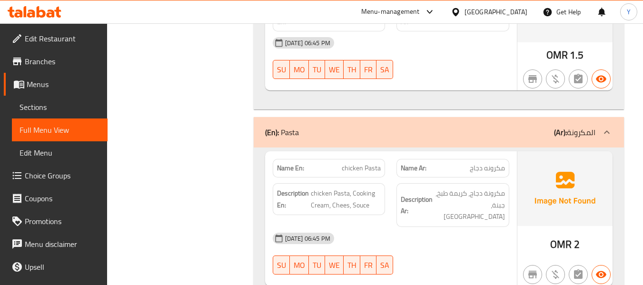
scroll to position [6920, 0]
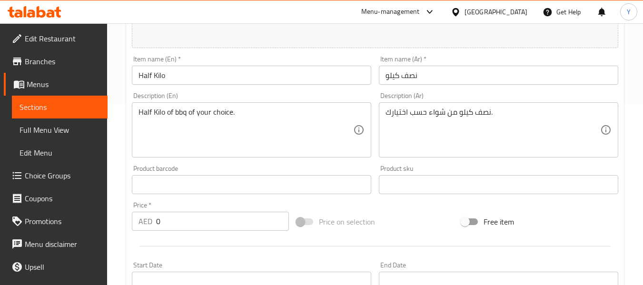
scroll to position [178, 0]
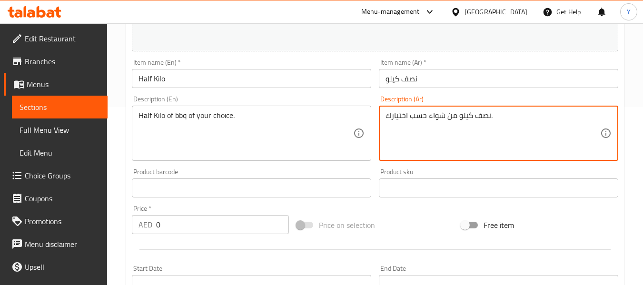
click at [436, 120] on textarea "نصف كيلو من شواء حسب اختيارك." at bounding box center [492, 133] width 215 height 45
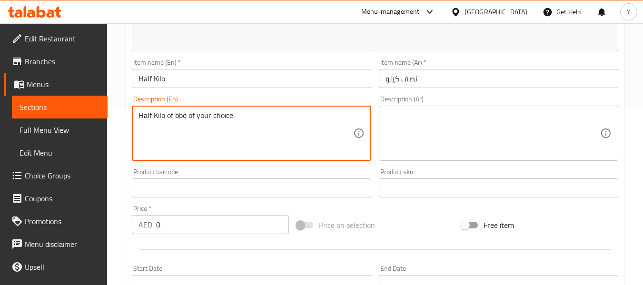
click at [305, 114] on textarea "Half Kilo of bbq of your choice." at bounding box center [245, 133] width 215 height 45
click at [352, 74] on div "Home / Restaurants management / Menus / Sections / item / update Grills section…" at bounding box center [375, 242] width 498 height 756
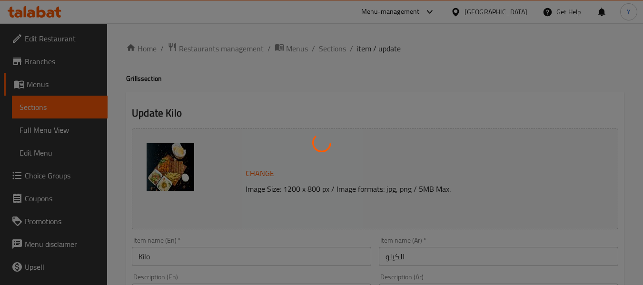
click at [254, 274] on div at bounding box center [321, 142] width 643 height 285
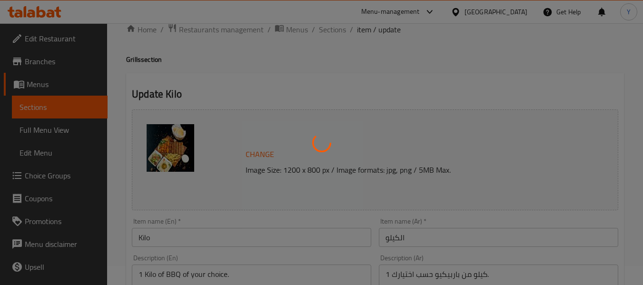
scroll to position [38, 0]
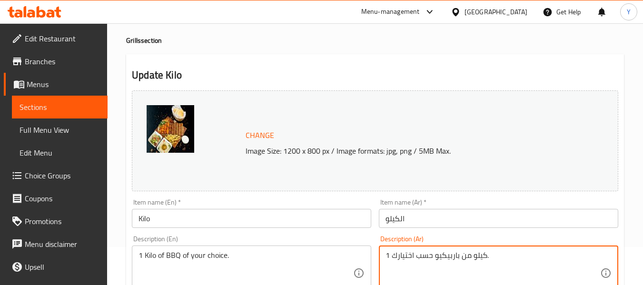
click at [411, 253] on textarea "1 كيلو من باربيكيو حسب اختيارك." at bounding box center [492, 273] width 215 height 45
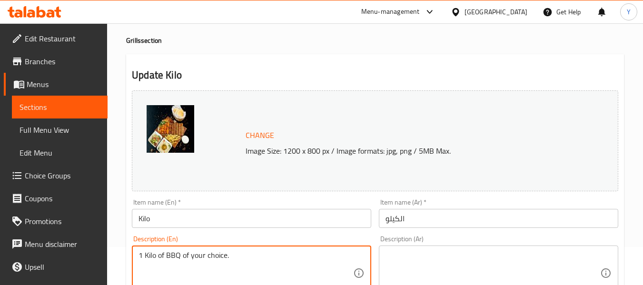
click at [313, 255] on textarea "1 Kilo of BBQ of your choice." at bounding box center [245, 273] width 215 height 45
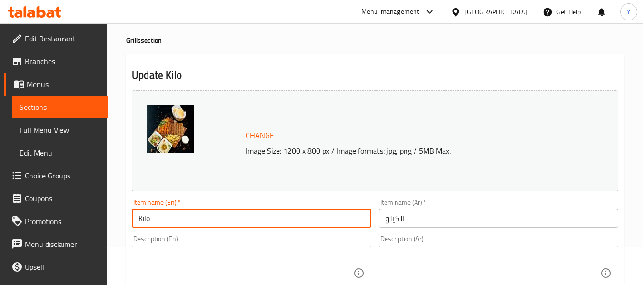
click at [347, 217] on input "Kilo" at bounding box center [251, 218] width 239 height 19
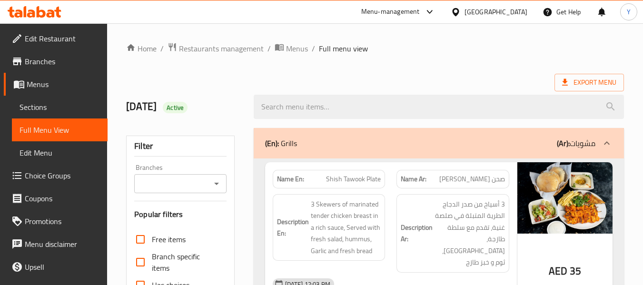
scroll to position [249, 0]
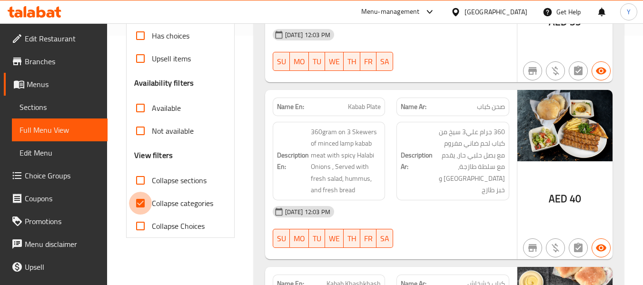
click at [143, 208] on input "Collapse categories" at bounding box center [140, 203] width 23 height 23
checkbox input "false"
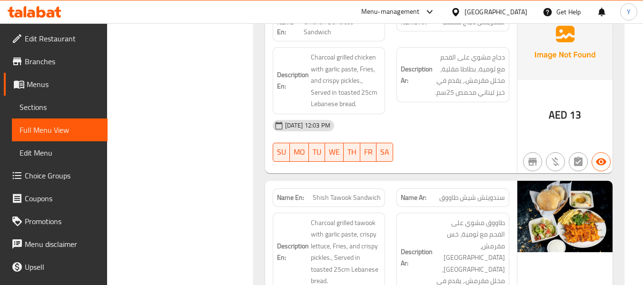
scroll to position [3279, 0]
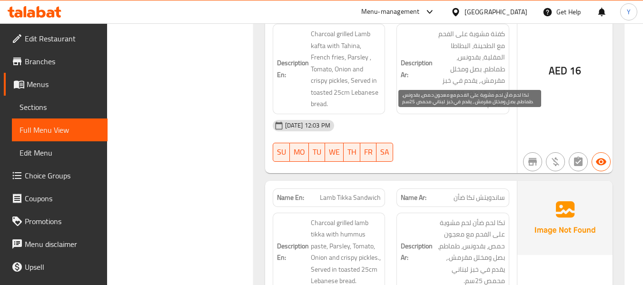
click at [446, 217] on span "تكا لحم ضأن لحم مشوية على الفحم مع معجون حمص، بقدونس، طماطم، بصل ومخلل مقرمش.، …" at bounding box center [469, 252] width 70 height 70
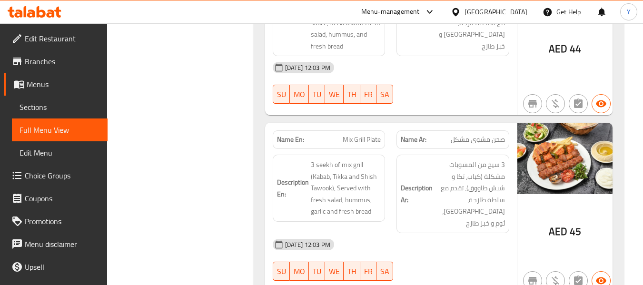
scroll to position [333, 0]
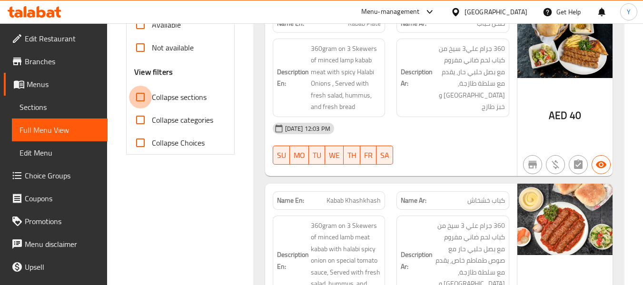
click at [140, 101] on input "Collapse sections" at bounding box center [140, 97] width 23 height 23
checkbox input "true"
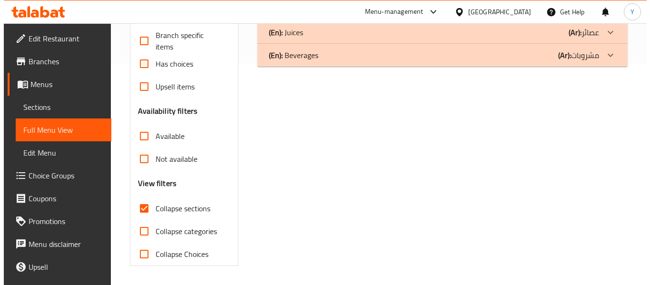
scroll to position [0, 0]
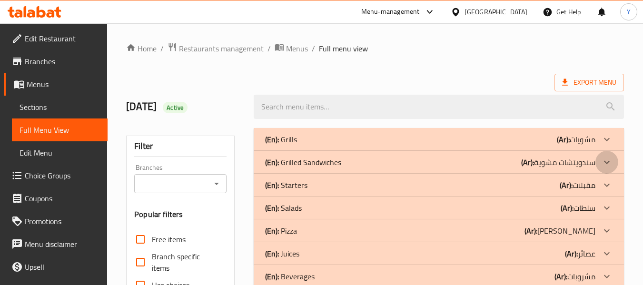
click at [601, 165] on icon at bounding box center [606, 162] width 11 height 11
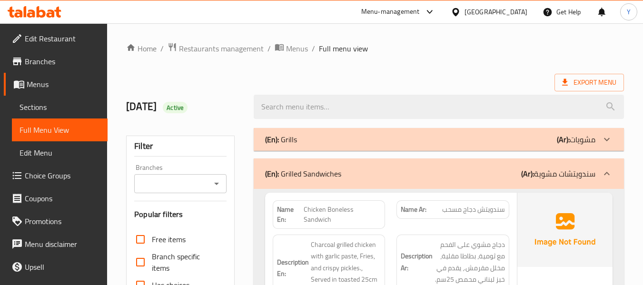
click at [594, 145] on p "(Ar): مشويات" at bounding box center [576, 139] width 39 height 11
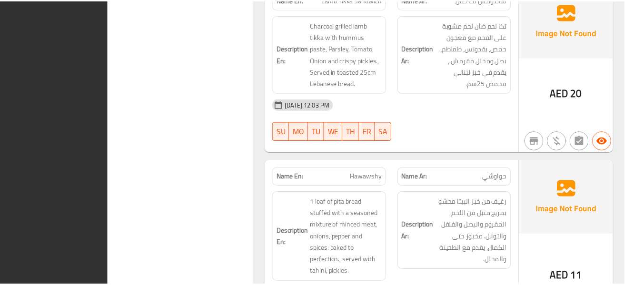
scroll to position [3542, 0]
